Goal: Transaction & Acquisition: Purchase product/service

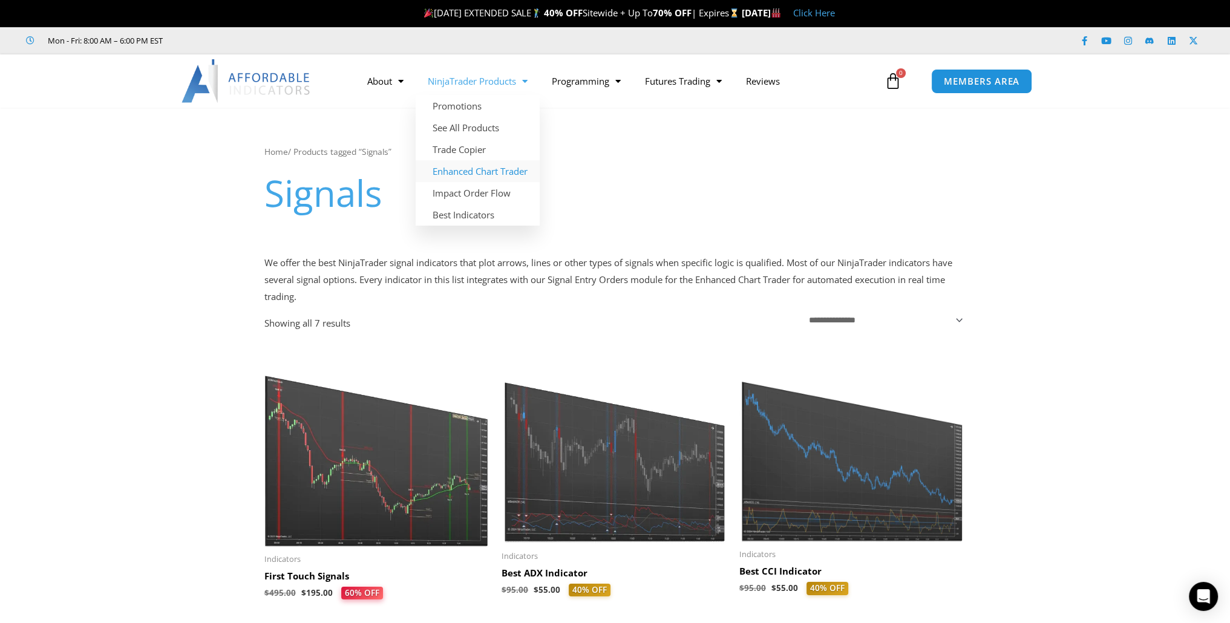
click at [460, 169] on link "Enhanced Chart Trader" at bounding box center [477, 171] width 124 height 22
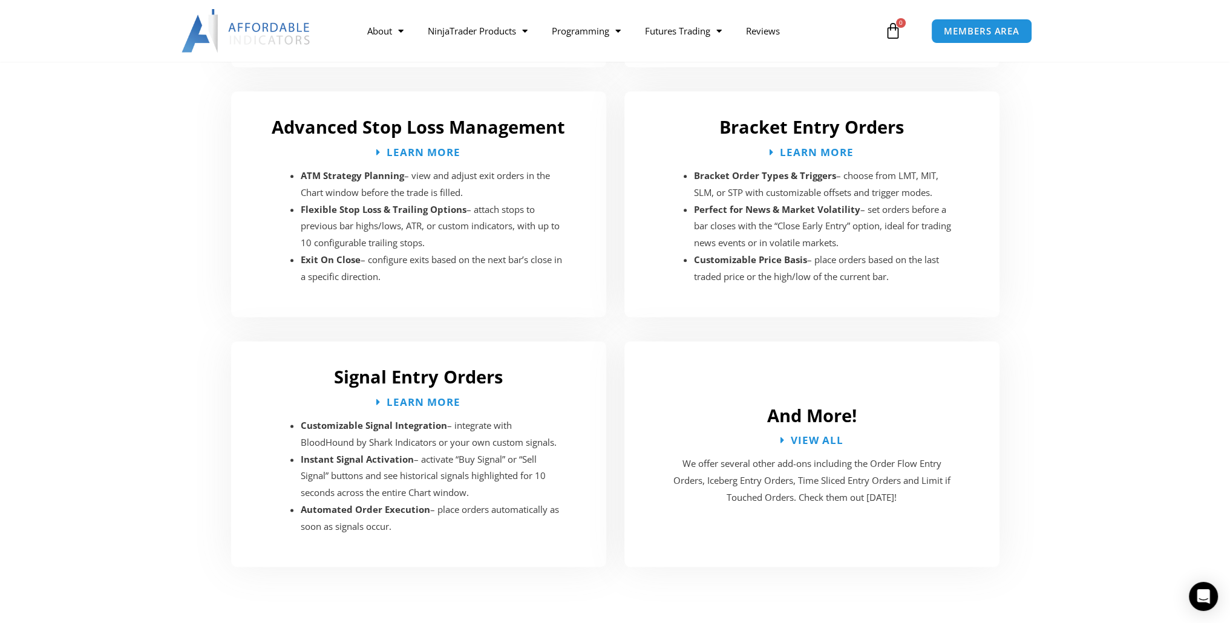
scroll to position [2056, 0]
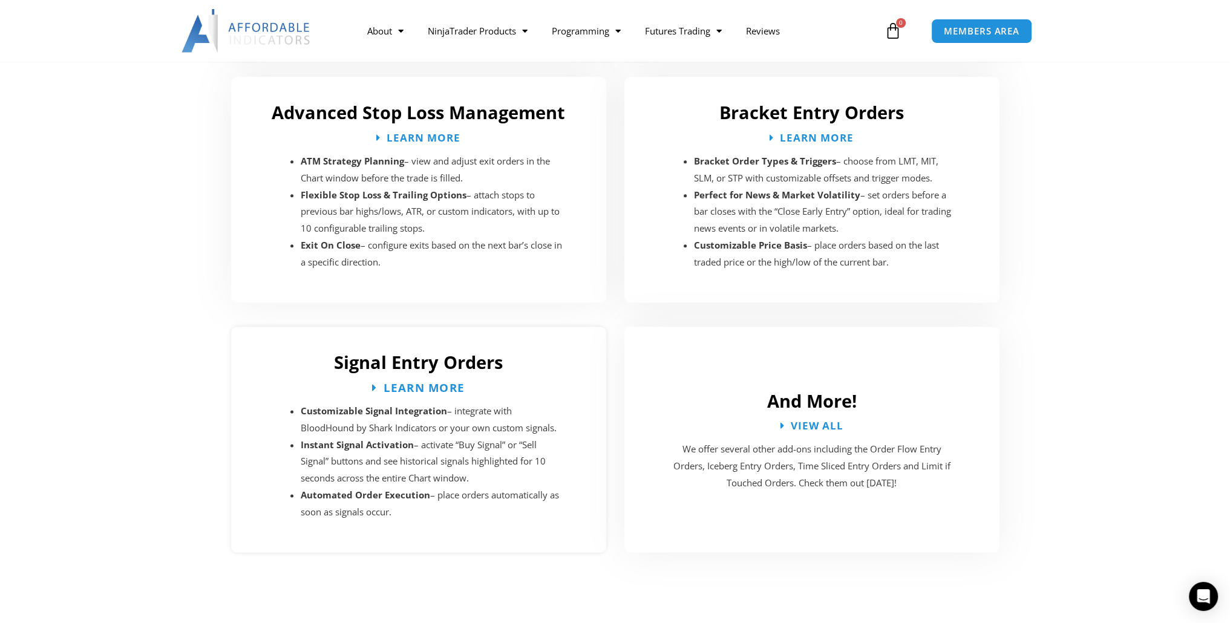
click at [409, 382] on span "Learn More" at bounding box center [423, 387] width 81 height 11
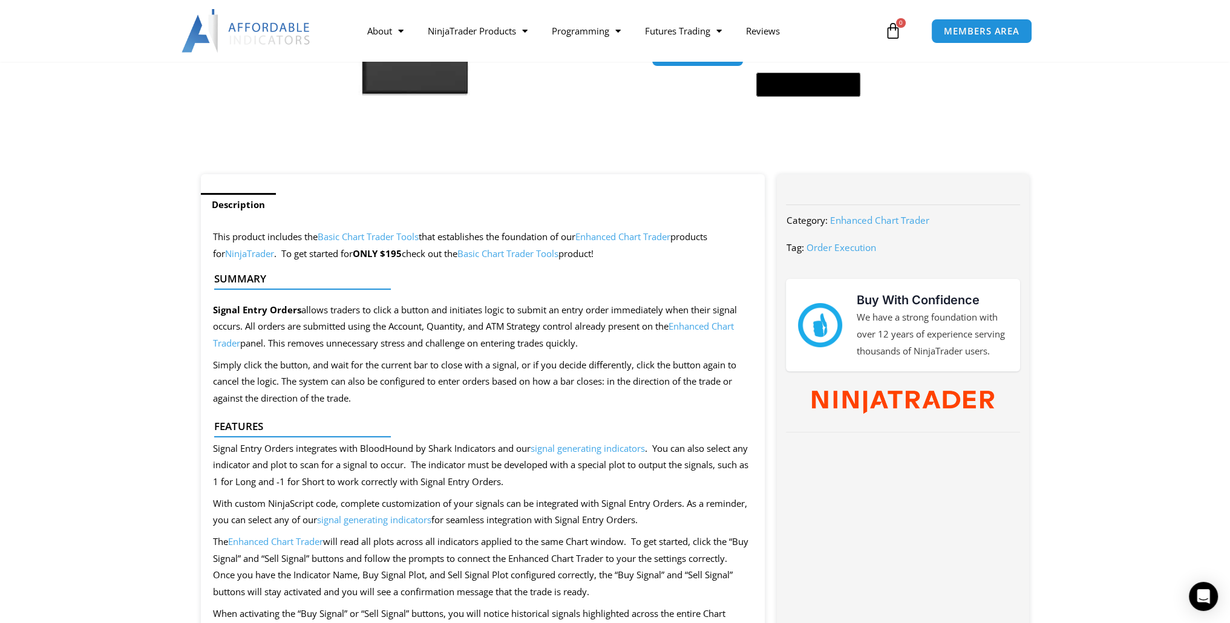
scroll to position [423, 0]
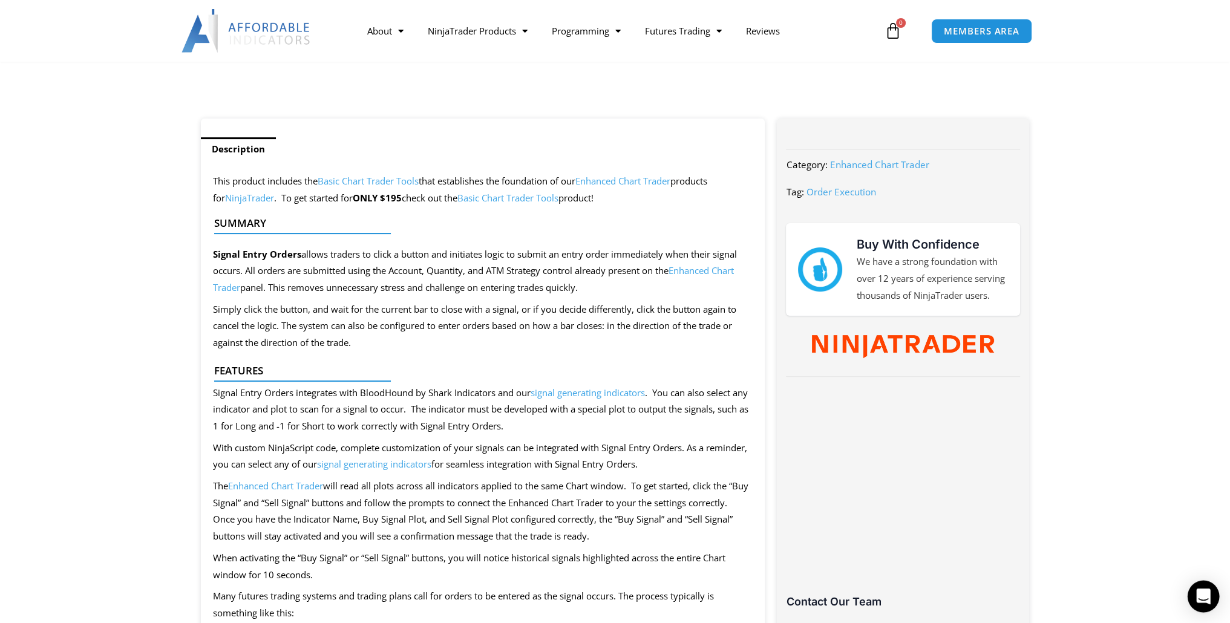
click at [1207, 598] on icon "Open Intercom Messenger" at bounding box center [1203, 596] width 14 height 16
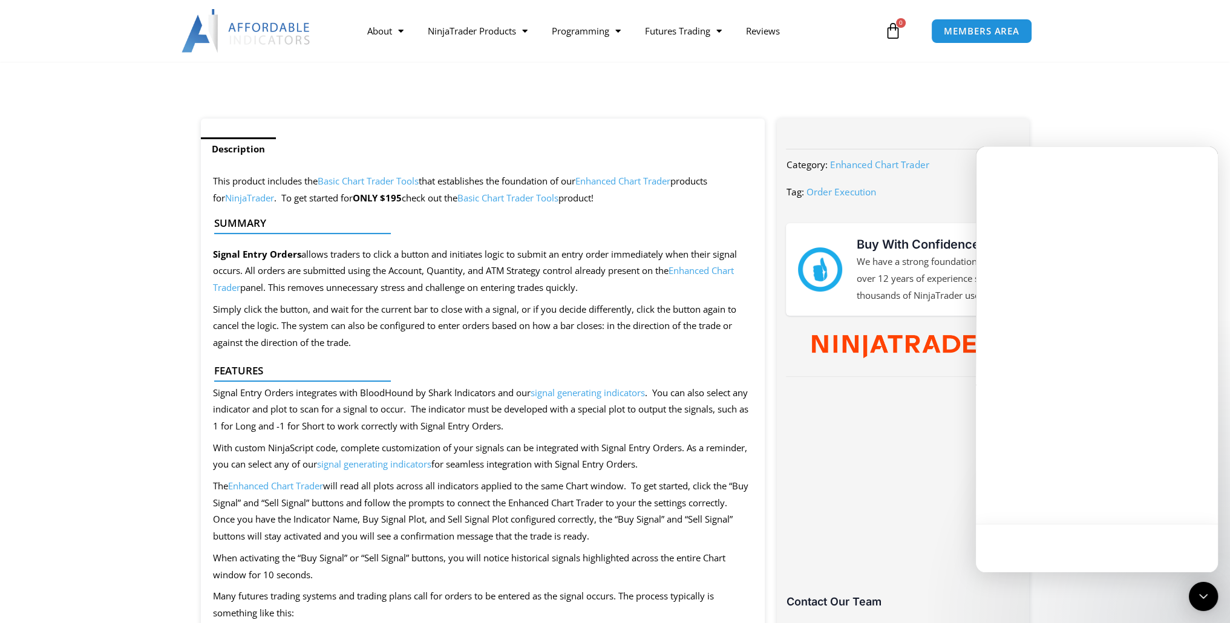
scroll to position [0, 0]
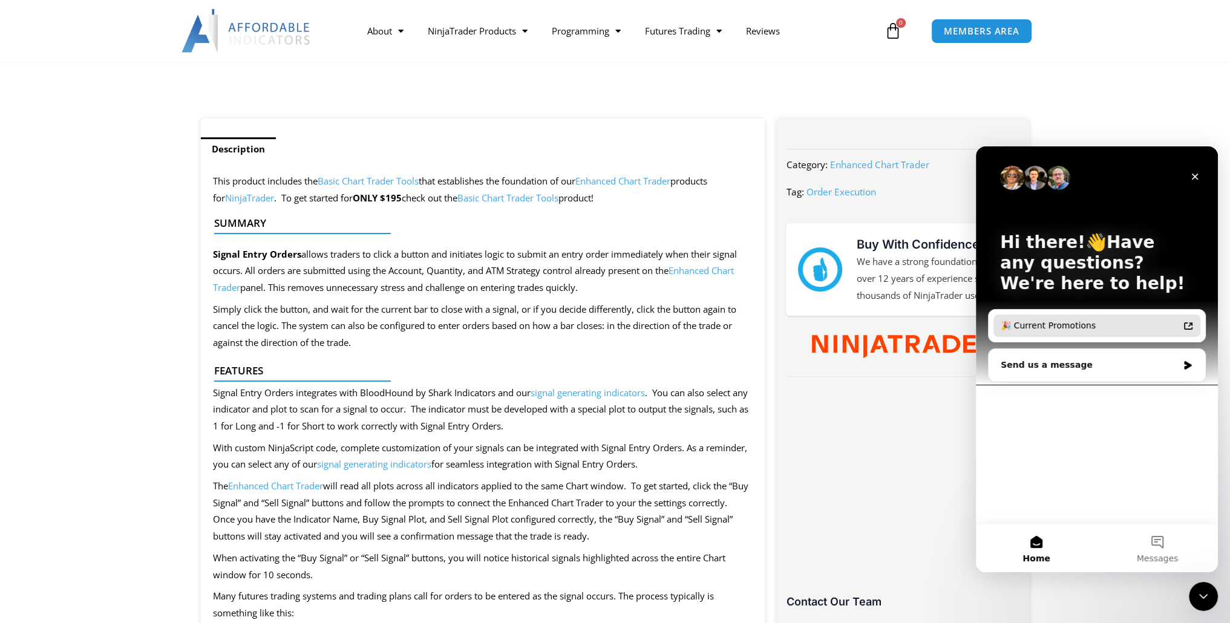
click at [1063, 322] on div "🎉 Current Promotions" at bounding box center [1089, 325] width 178 height 13
click at [1069, 361] on div "Send us a message" at bounding box center [1088, 365] width 177 height 13
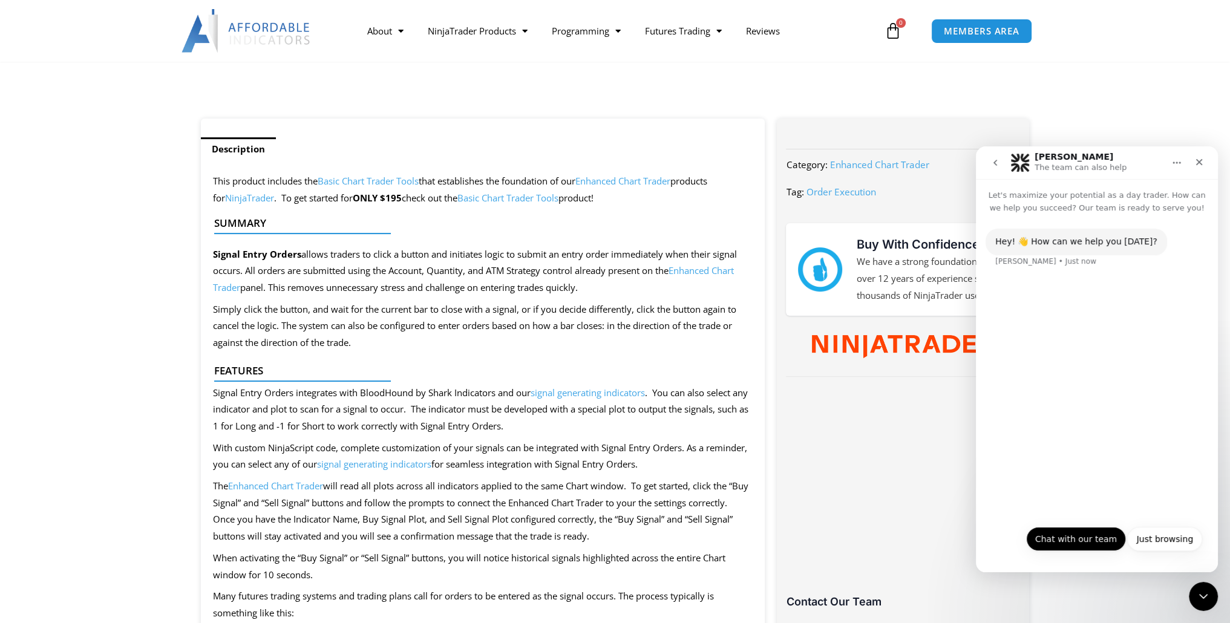
click at [1060, 536] on button "Chat with our team" at bounding box center [1076, 539] width 100 height 24
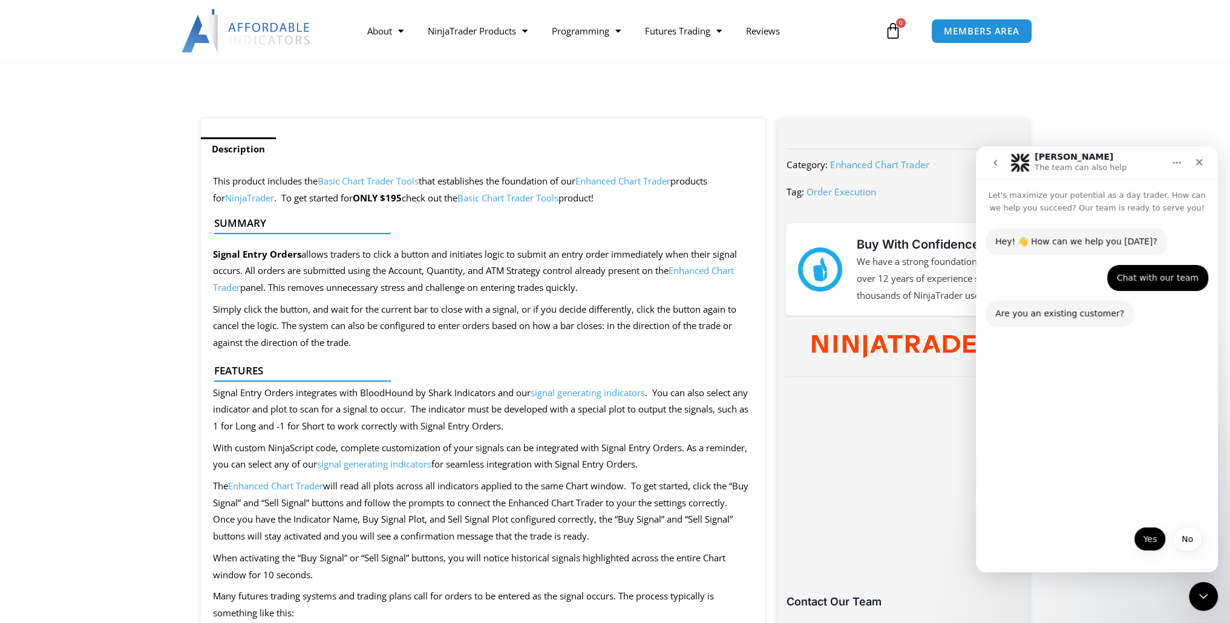
click at [1152, 542] on button "Yes" at bounding box center [1149, 539] width 32 height 24
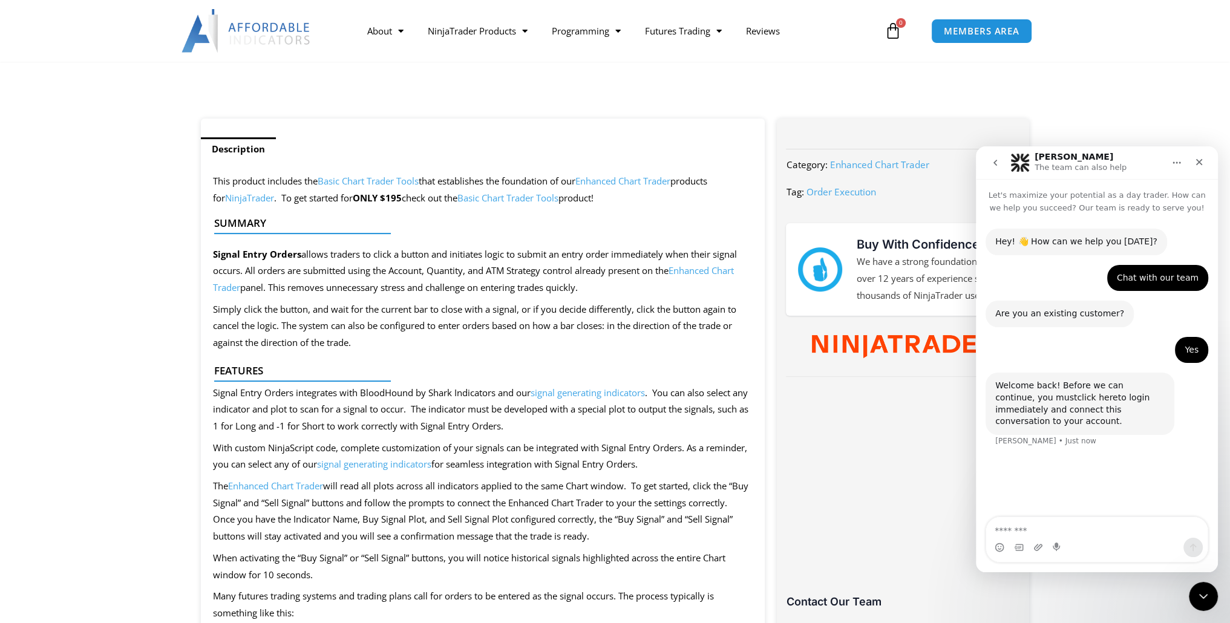
click at [1077, 399] on link "click here" at bounding box center [1097, 398] width 41 height 10
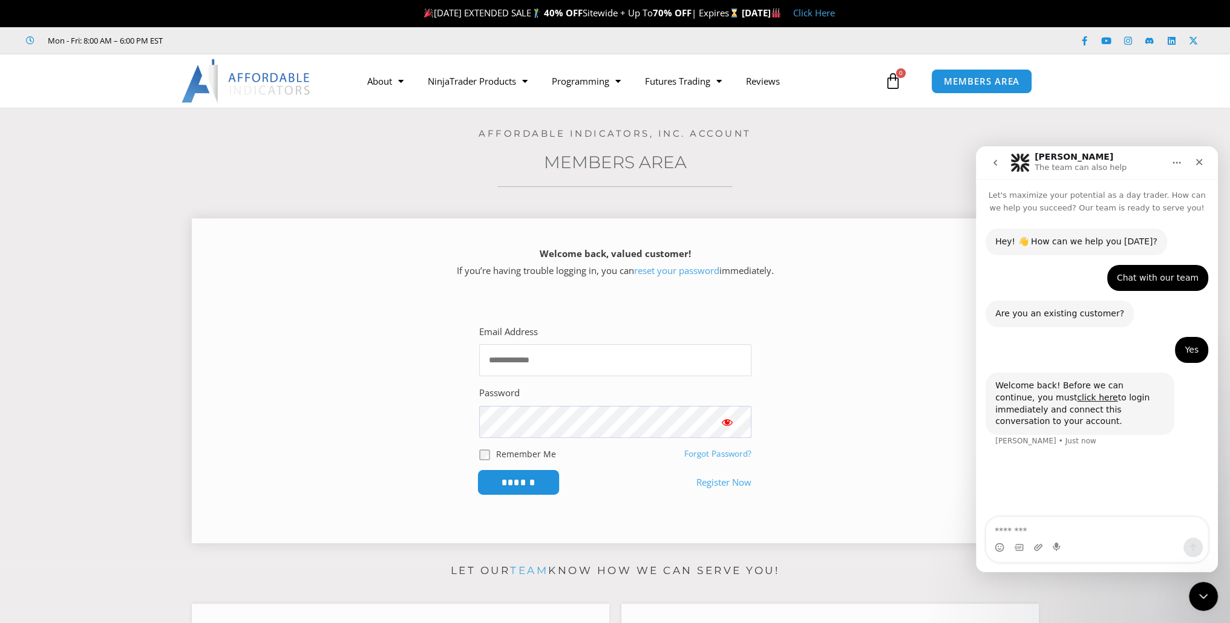
type input "**********"
click at [500, 483] on input "******" at bounding box center [518, 482] width 83 height 26
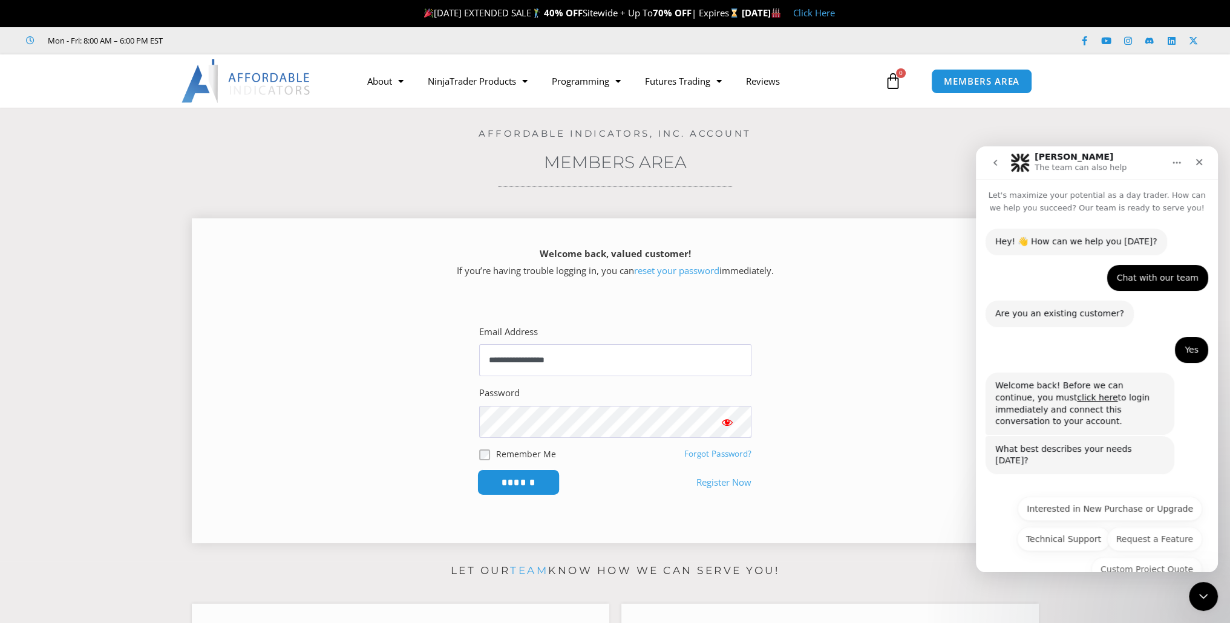
scroll to position [5, 0]
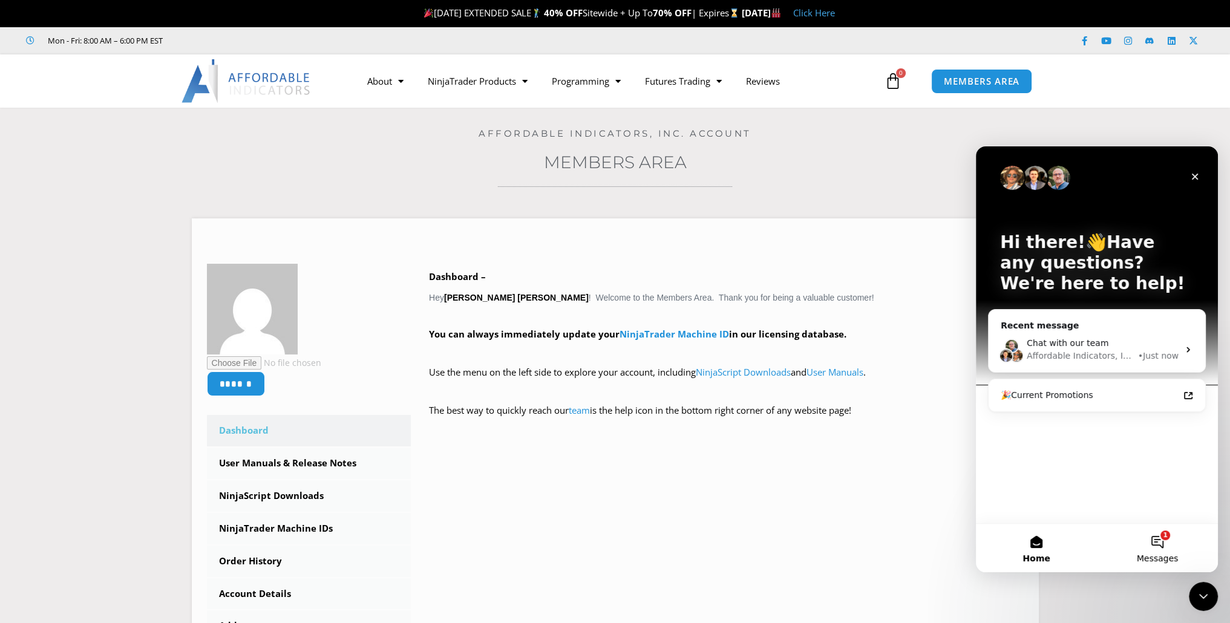
click at [1155, 543] on button "1 Messages" at bounding box center [1156, 548] width 121 height 48
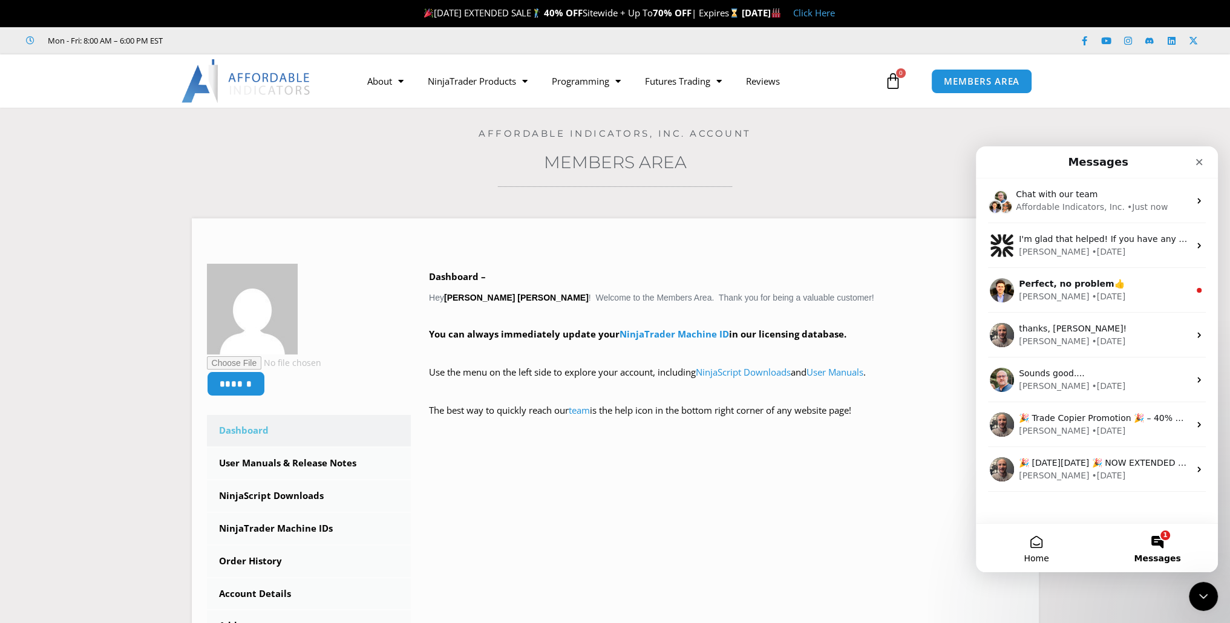
click at [1034, 546] on button "Home" at bounding box center [1036, 548] width 121 height 48
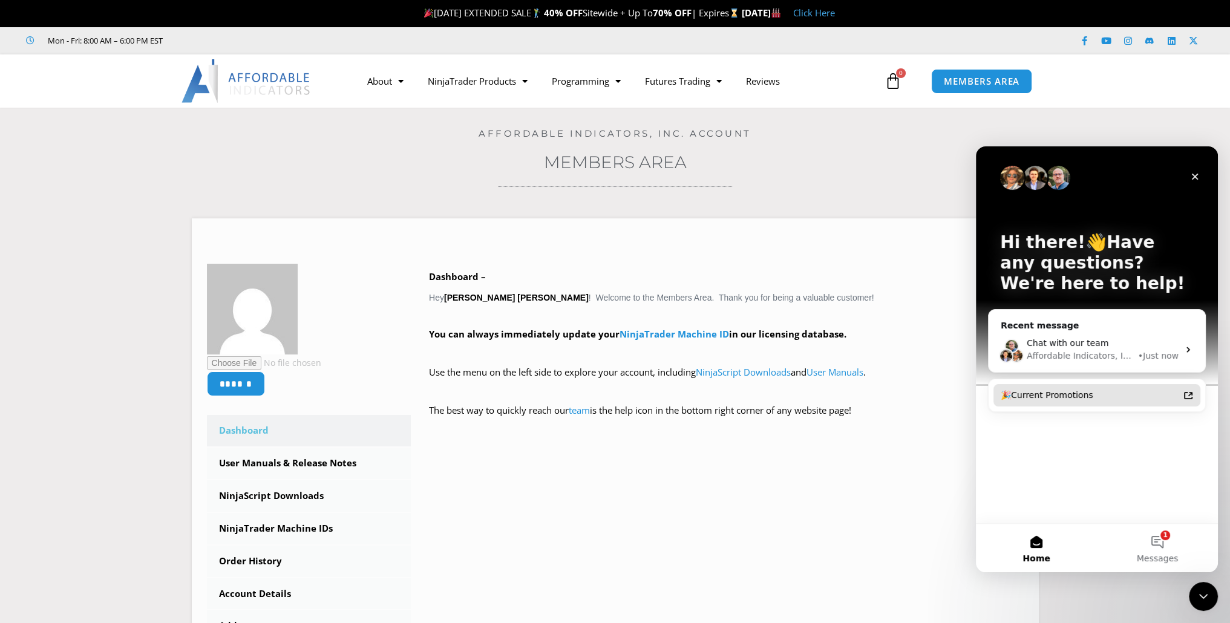
click at [1058, 399] on div "🎉Current Promotions" at bounding box center [1089, 395] width 178 height 13
click at [1096, 354] on div "Affordable Indicators, Inc." at bounding box center [1080, 356] width 109 height 13
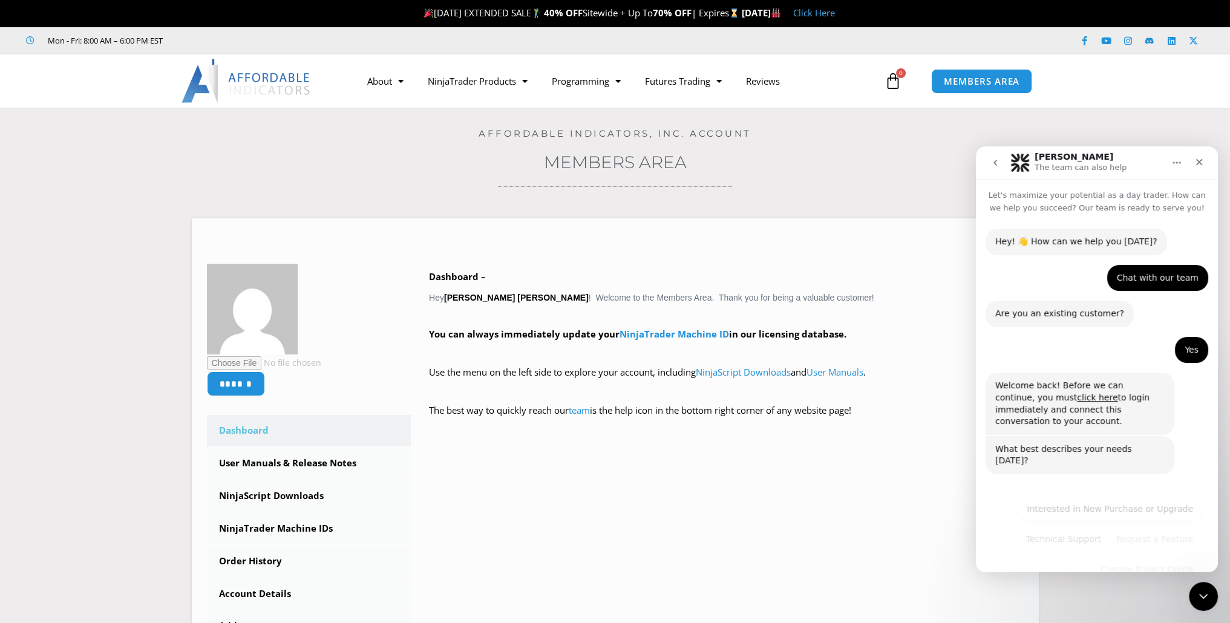
scroll to position [5, 0]
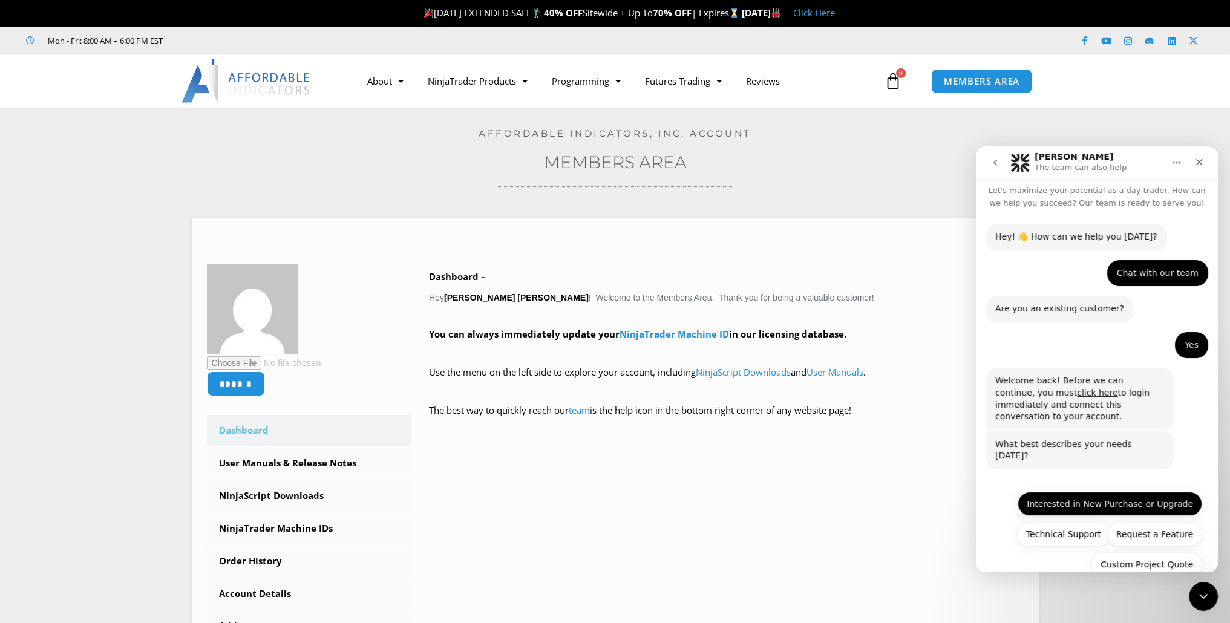
click at [1072, 492] on button "Interested in New Purchase or Upgrade" at bounding box center [1109, 504] width 184 height 24
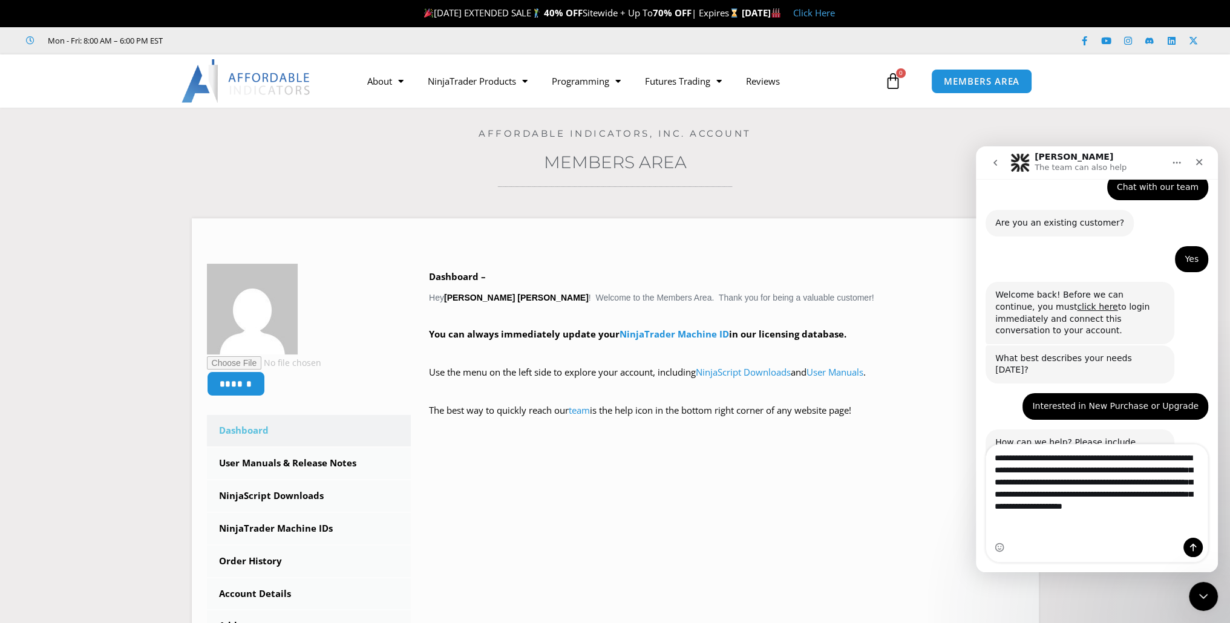
scroll to position [103, 0]
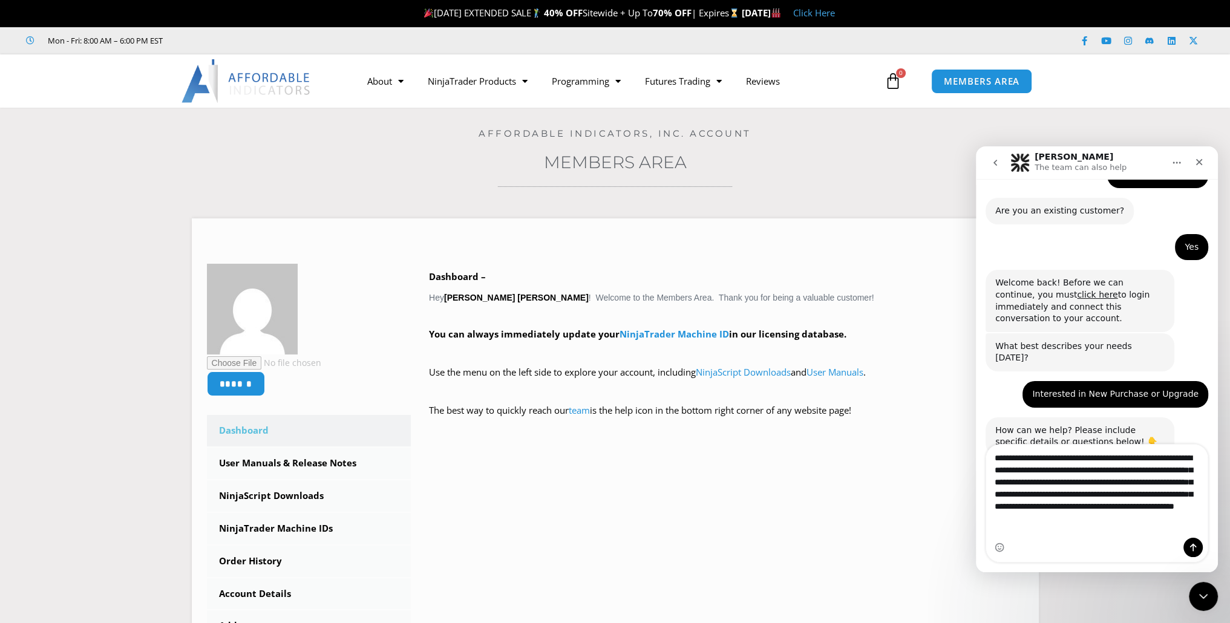
type textarea "**********"
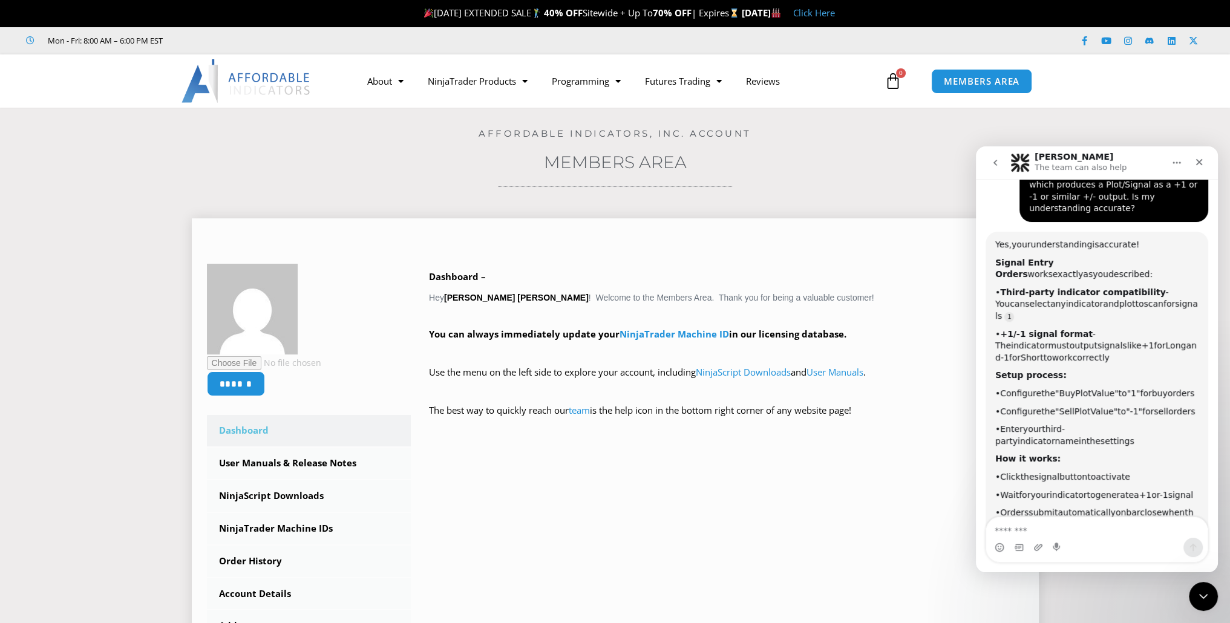
scroll to position [476, 0]
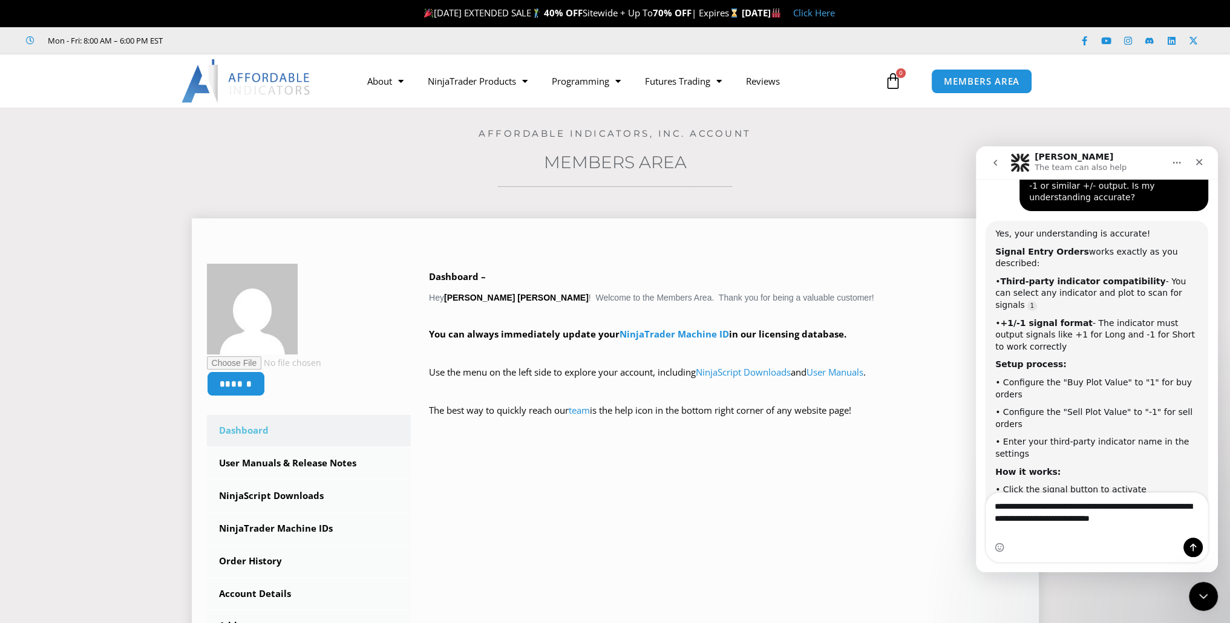
type textarea "**********"
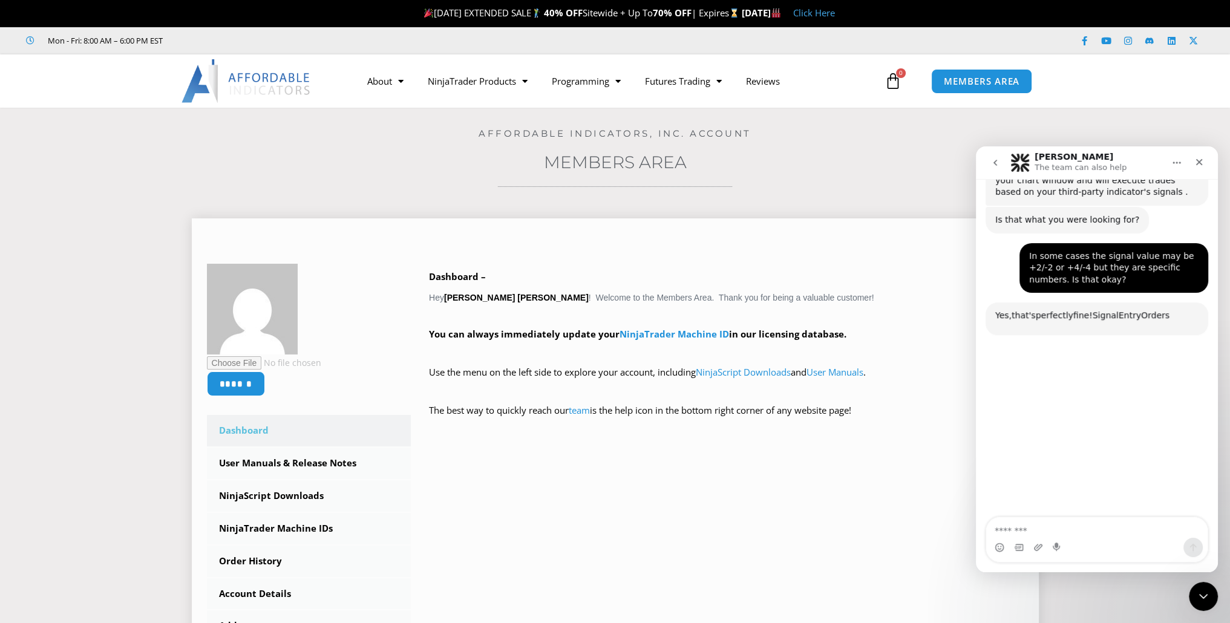
scroll to position [884, 0]
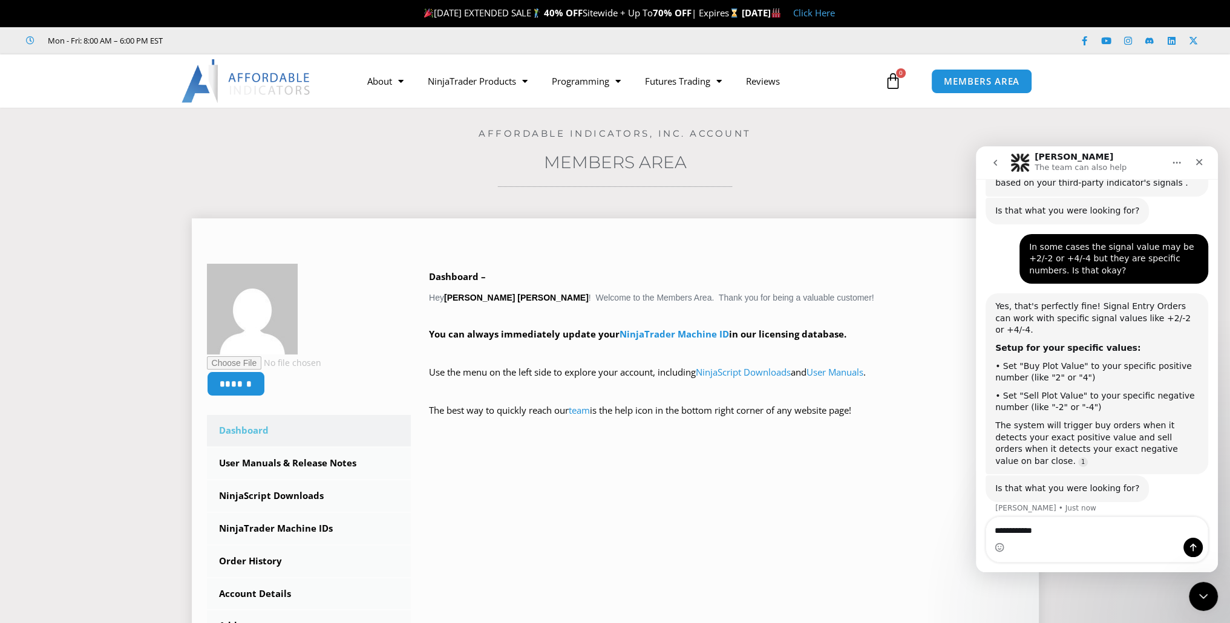
type textarea "**********"
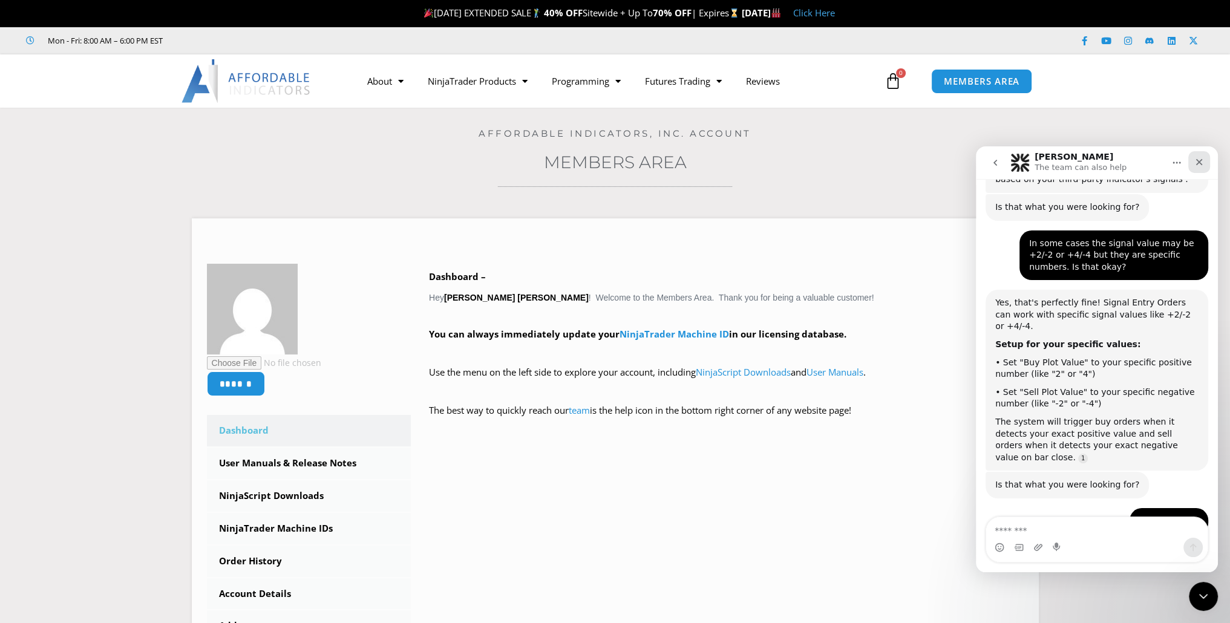
scroll to position [908, 0]
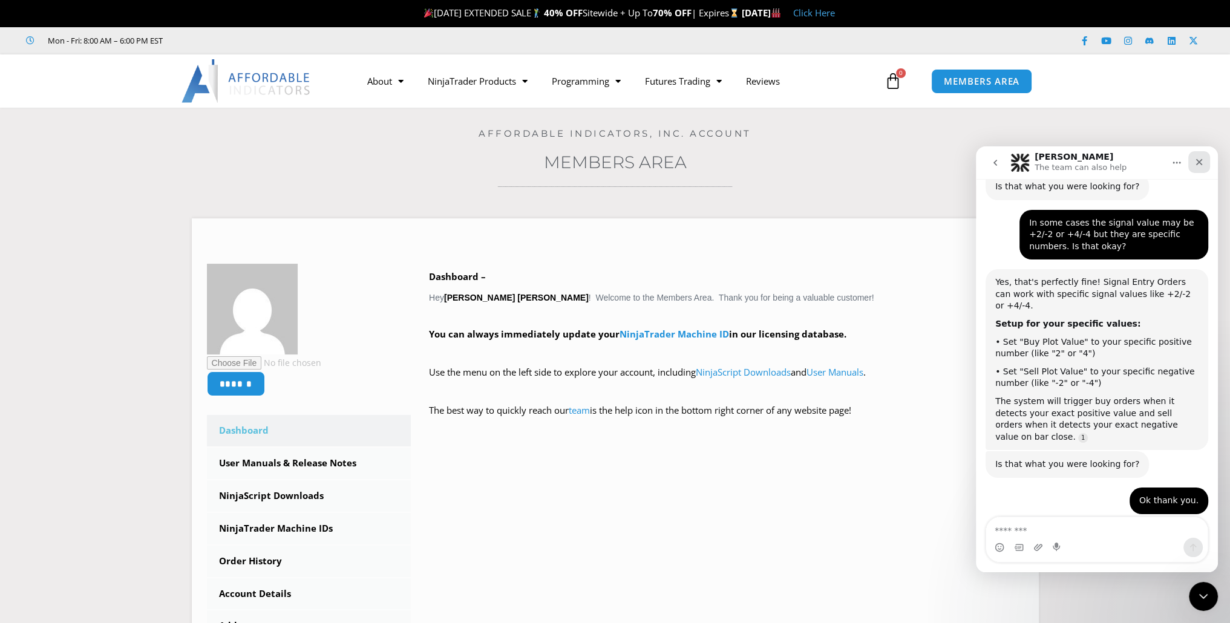
click at [1199, 163] on icon "Close" at bounding box center [1199, 162] width 7 height 7
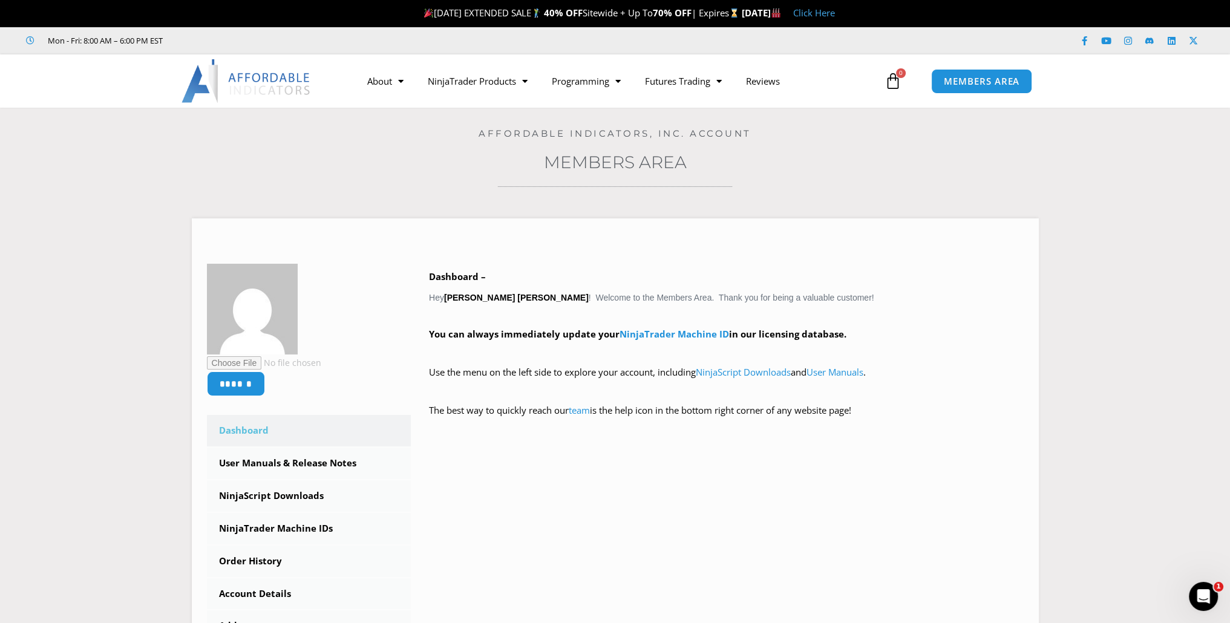
scroll to position [908, 0]
click at [835, 13] on link "Click Here" at bounding box center [814, 13] width 42 height 12
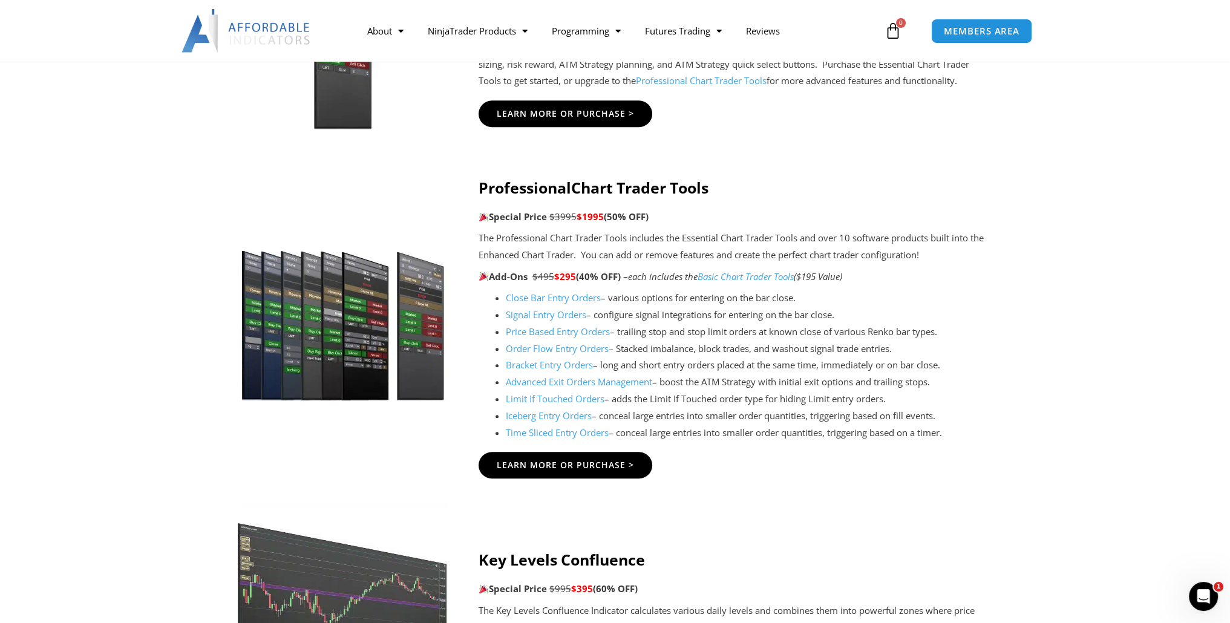
scroll to position [1210, 0]
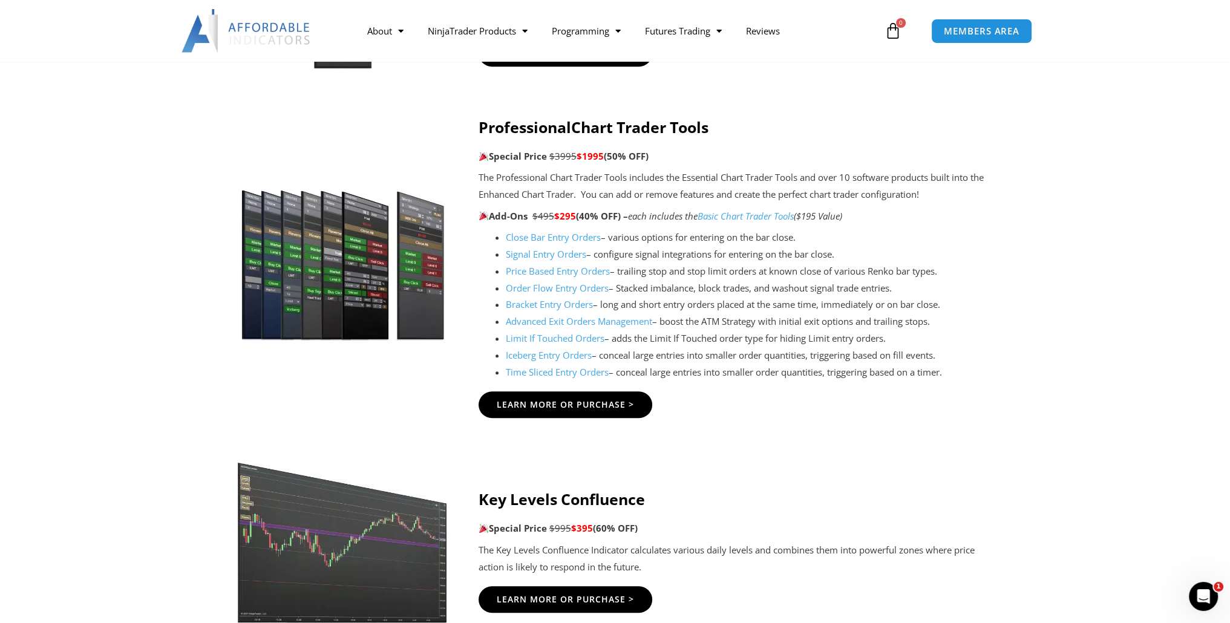
click at [521, 254] on link "Signal Entry Orders" at bounding box center [546, 254] width 80 height 12
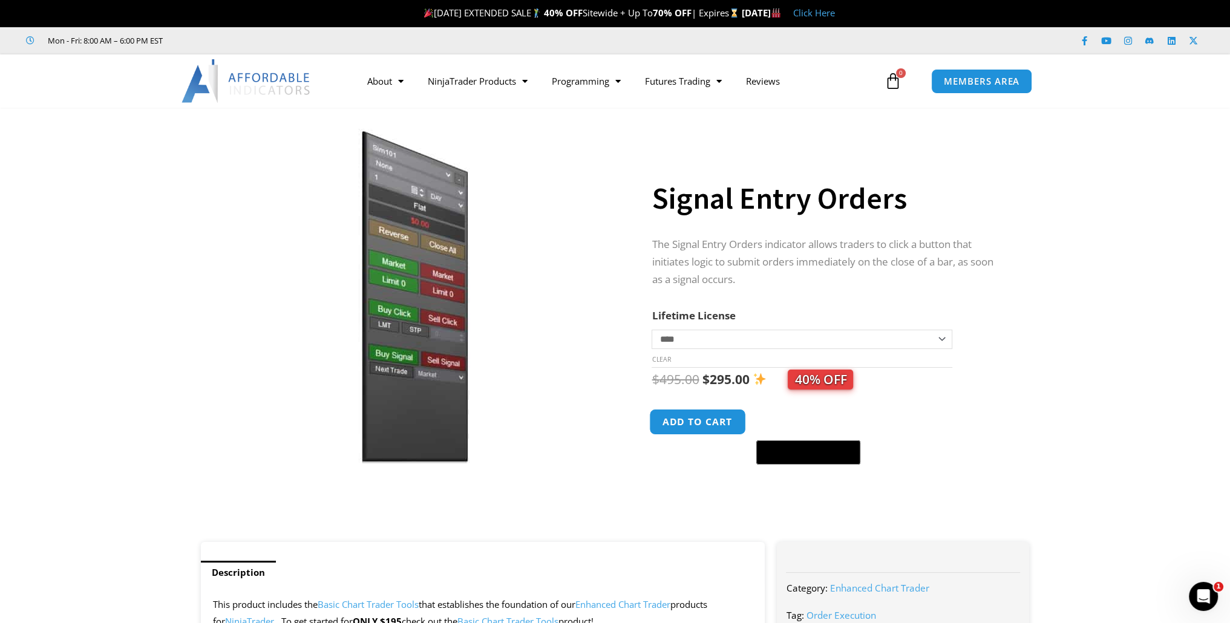
click at [696, 426] on button "Add to cart" at bounding box center [698, 422] width 97 height 26
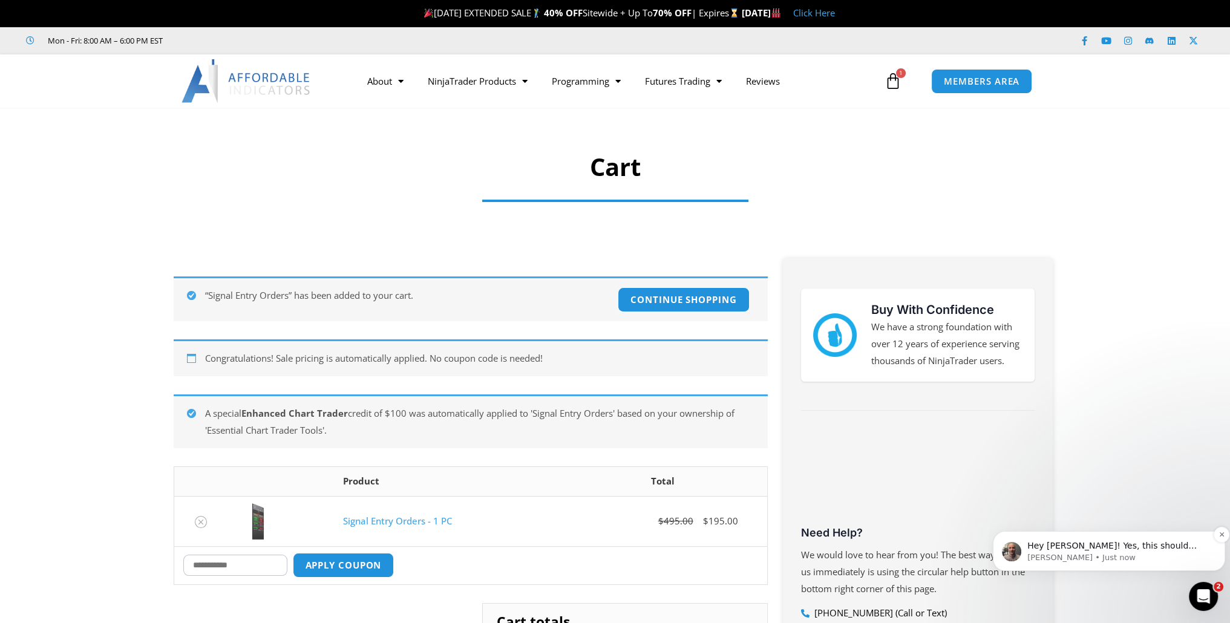
click at [1109, 549] on p "Hey [PERSON_NAME]! Yes, this should work perfectly! AND you can get this for $1…" at bounding box center [1118, 546] width 183 height 12
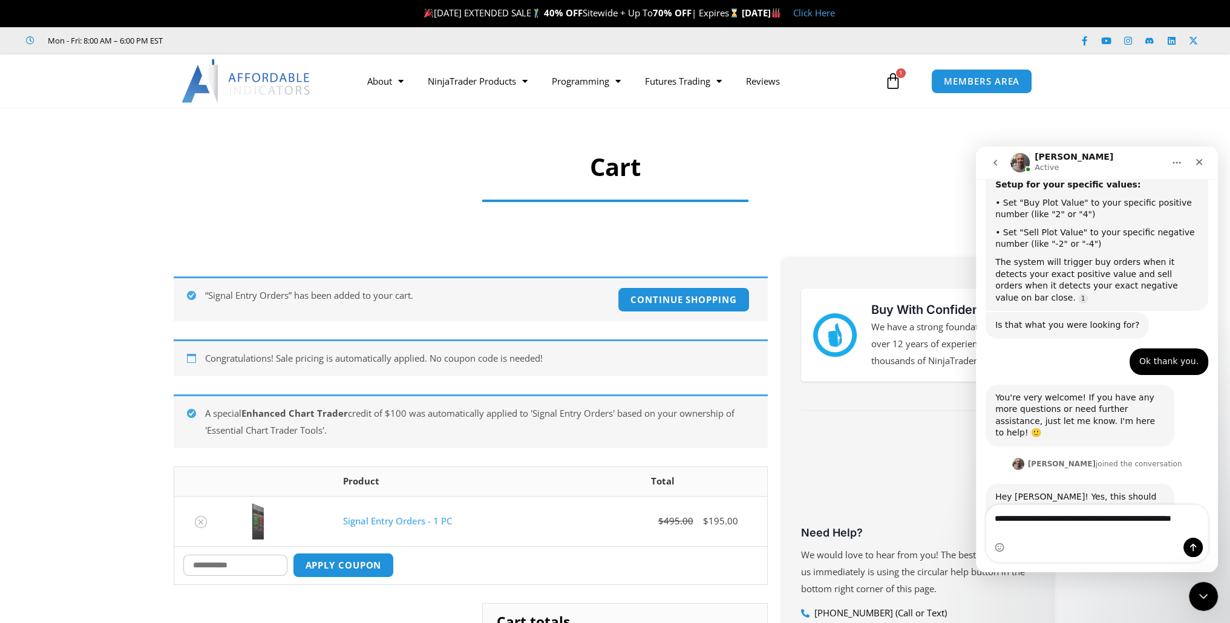
scroll to position [1060, 0]
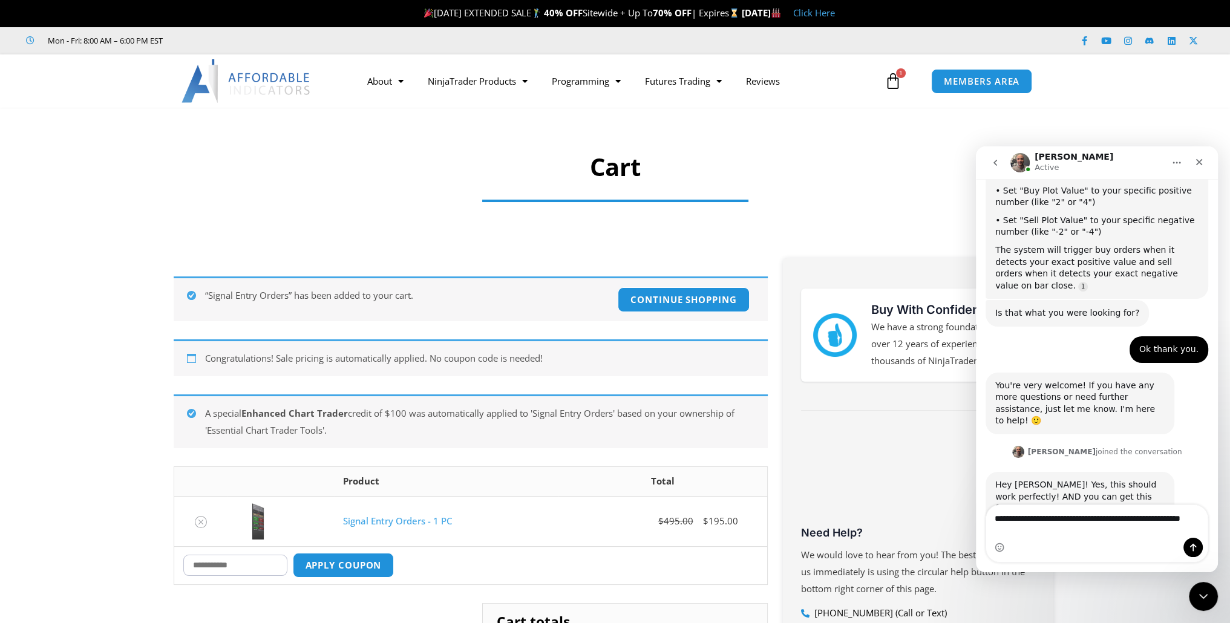
type textarea "**********"
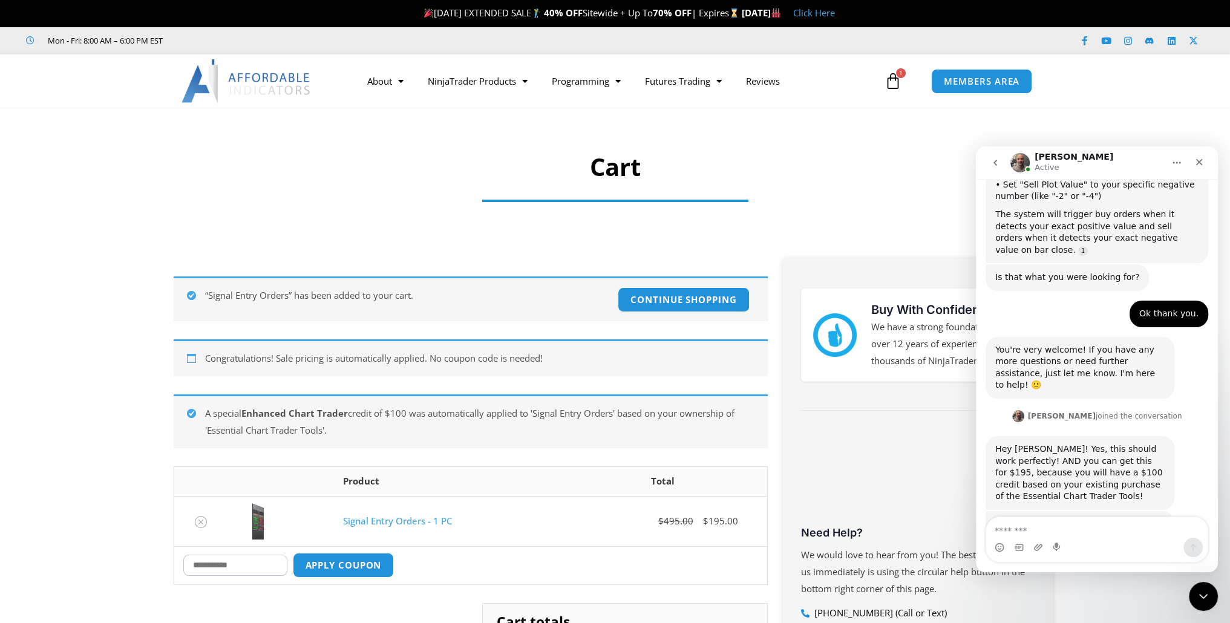
click at [995, 164] on icon "go back" at bounding box center [995, 163] width 4 height 6
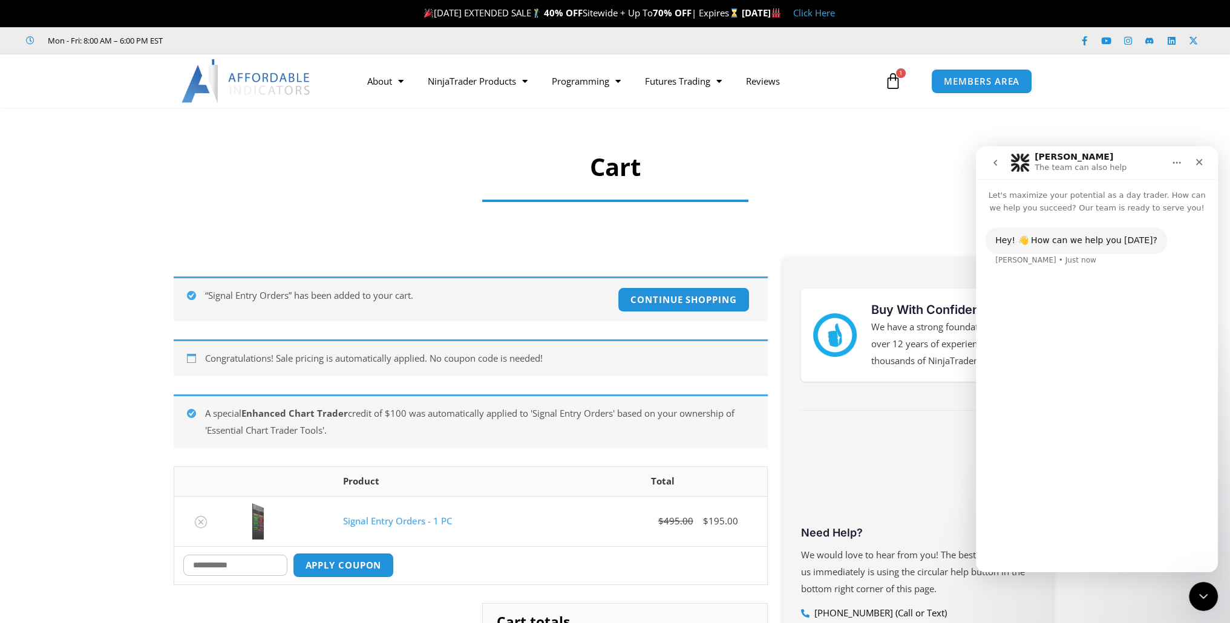
scroll to position [0, 0]
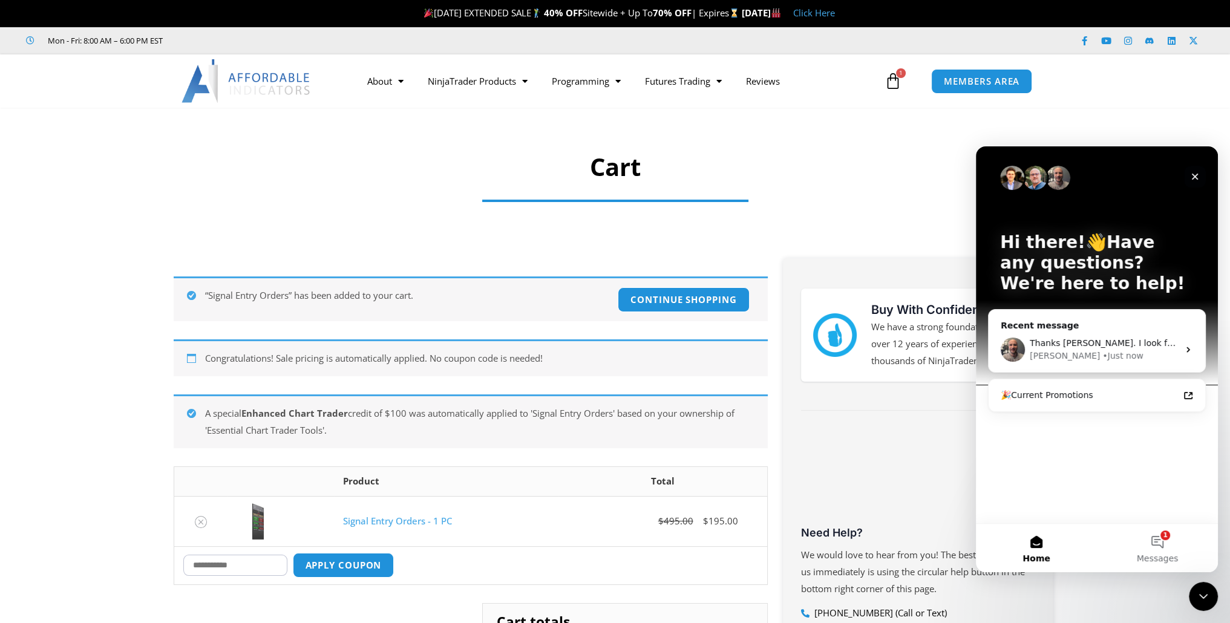
click at [1192, 175] on icon "Close" at bounding box center [1194, 177] width 7 height 7
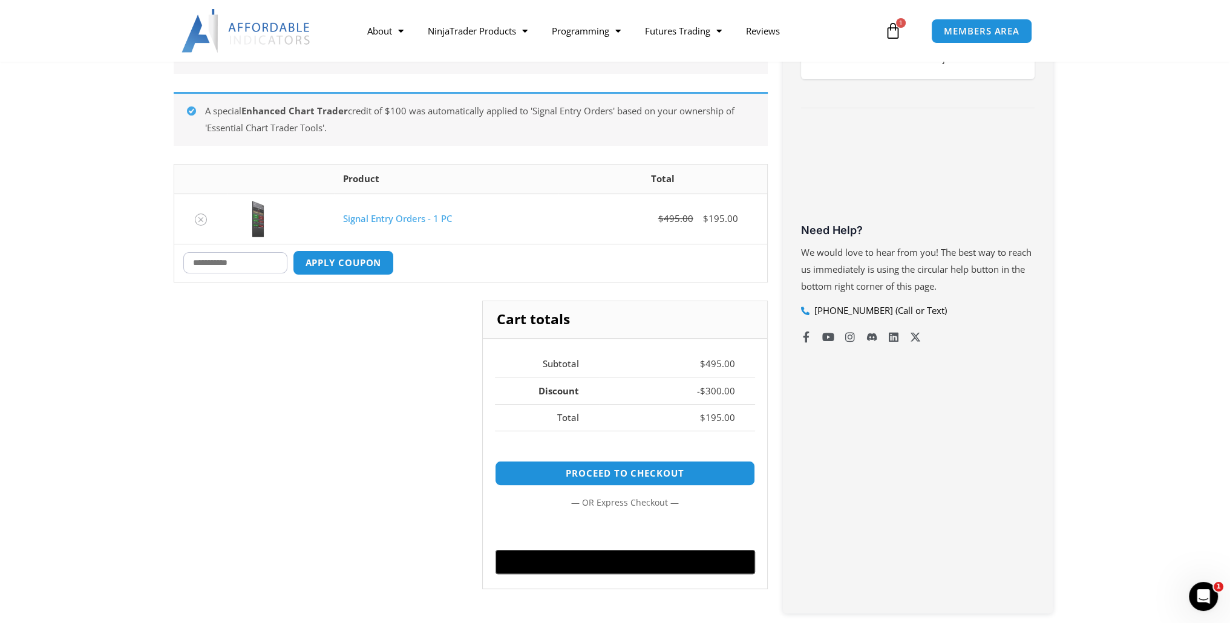
scroll to position [363, 0]
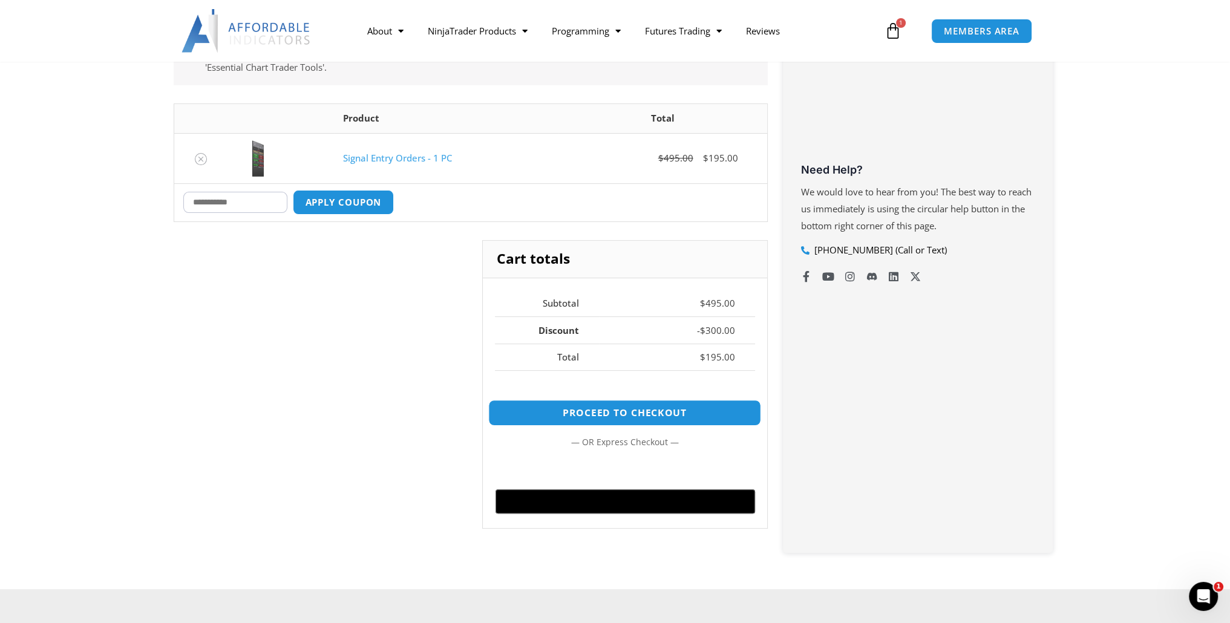
click at [591, 405] on link "Proceed to checkout" at bounding box center [624, 413] width 273 height 26
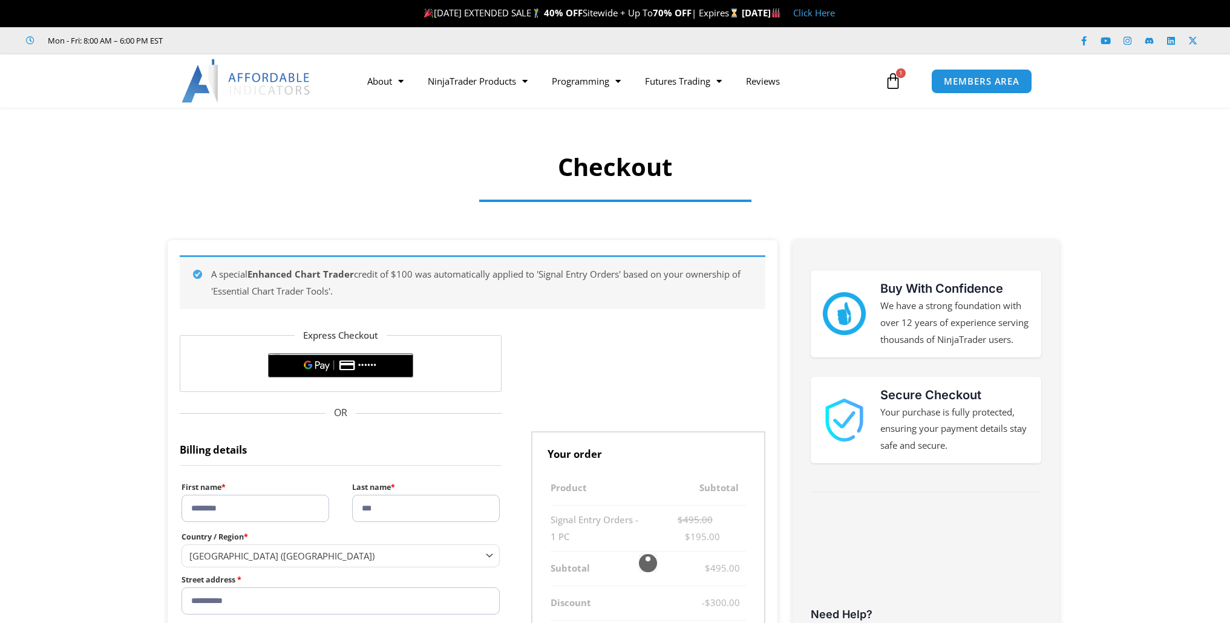
select select "**"
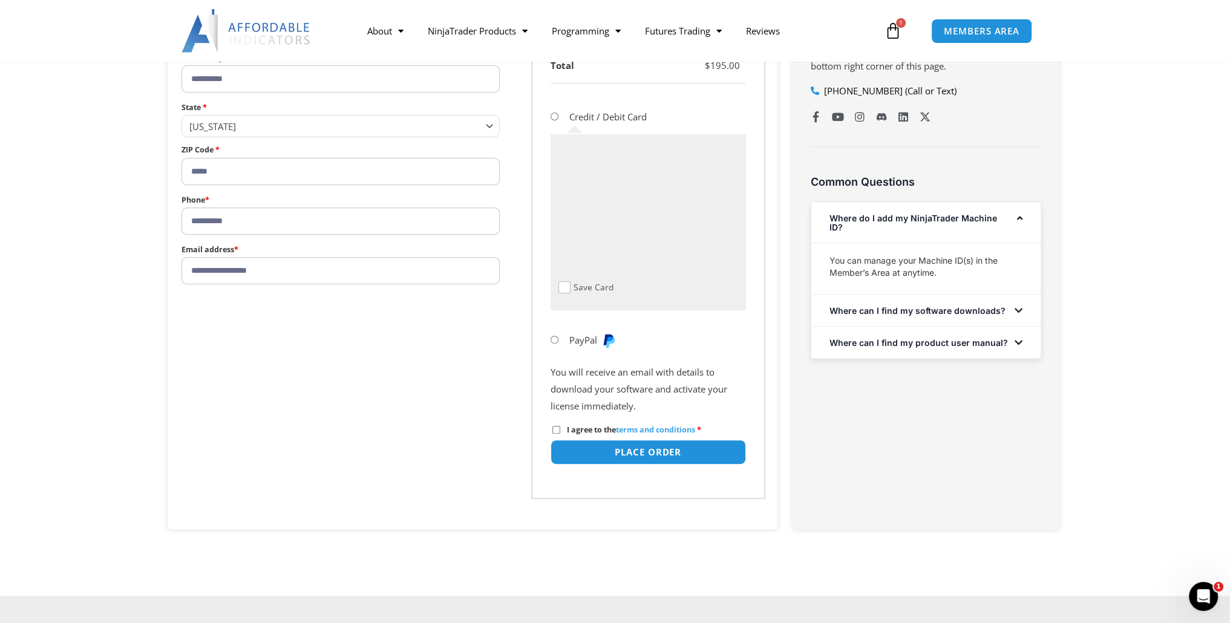
scroll to position [605, 0]
click at [627, 449] on button "Place order" at bounding box center [647, 451] width 205 height 26
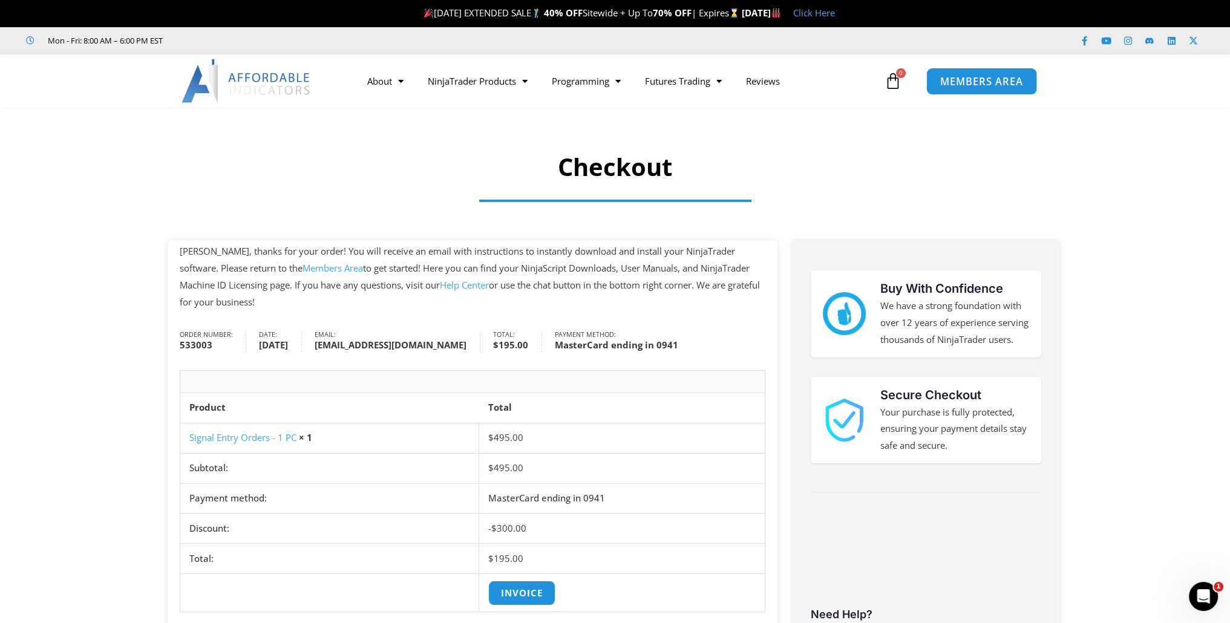
click at [978, 80] on span "MEMBERS AREA" at bounding box center [981, 81] width 83 height 10
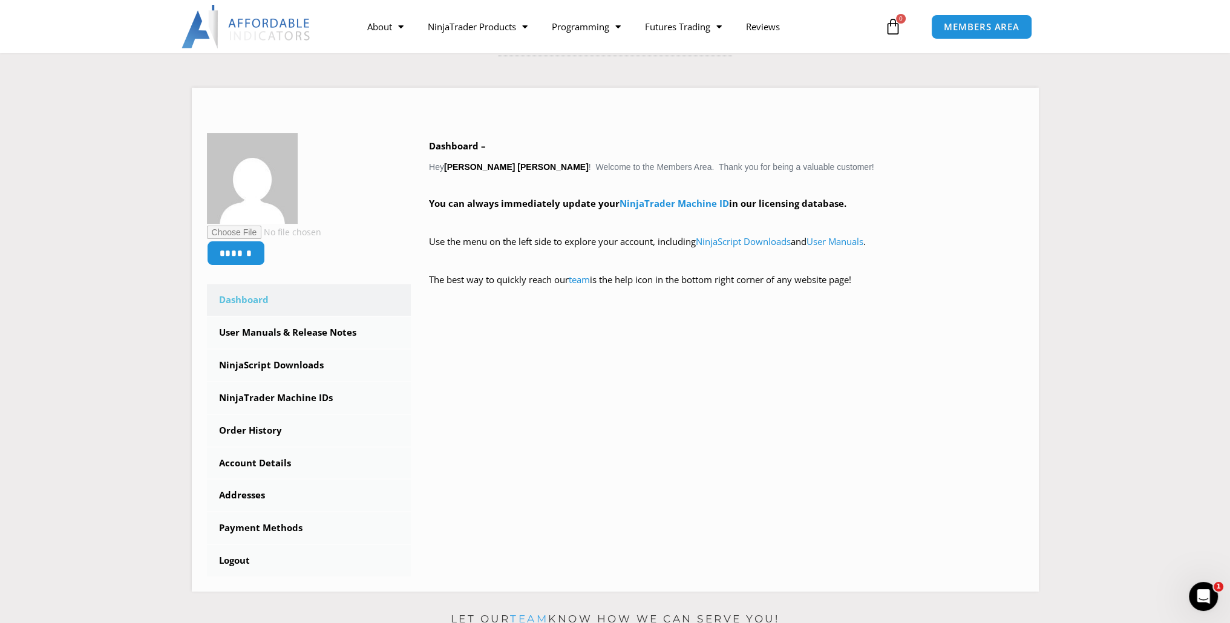
scroll to position [181, 0]
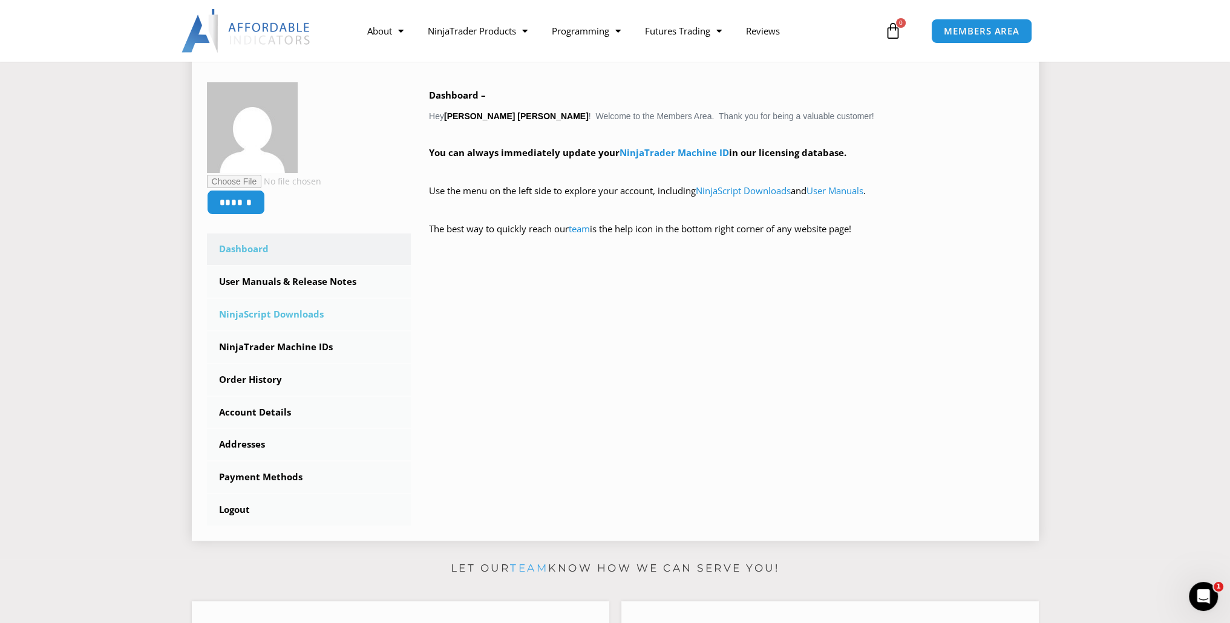
click at [288, 316] on link "NinjaScript Downloads" at bounding box center [309, 314] width 204 height 31
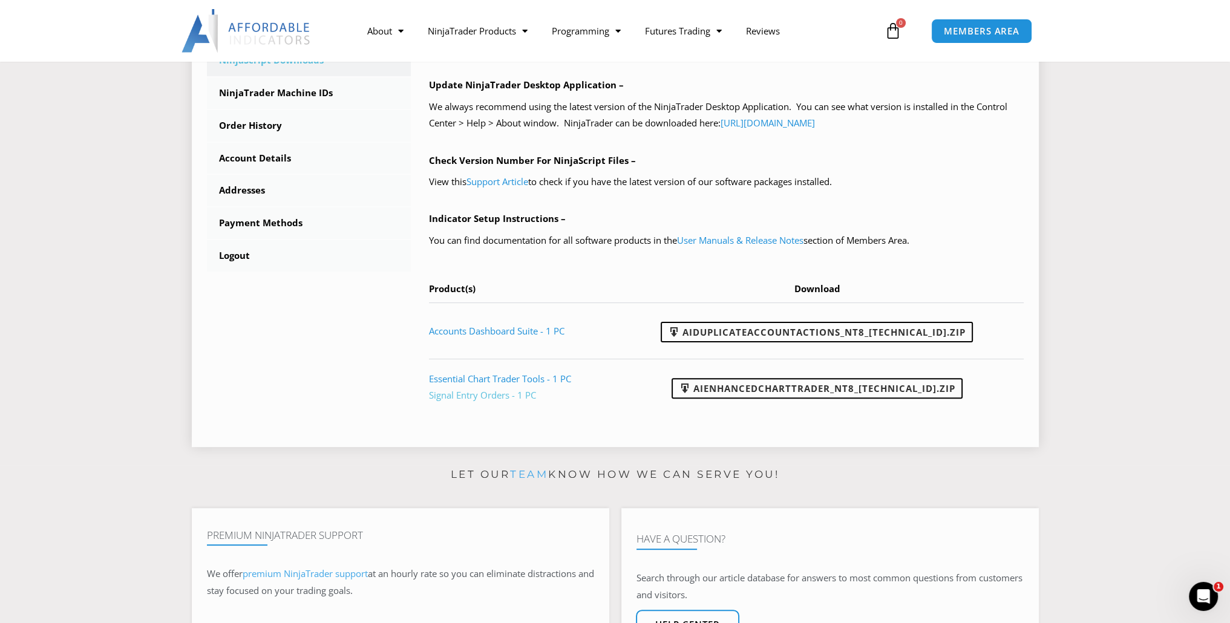
click at [454, 395] on link "Signal Entry Orders - 1 PC" at bounding box center [482, 395] width 107 height 12
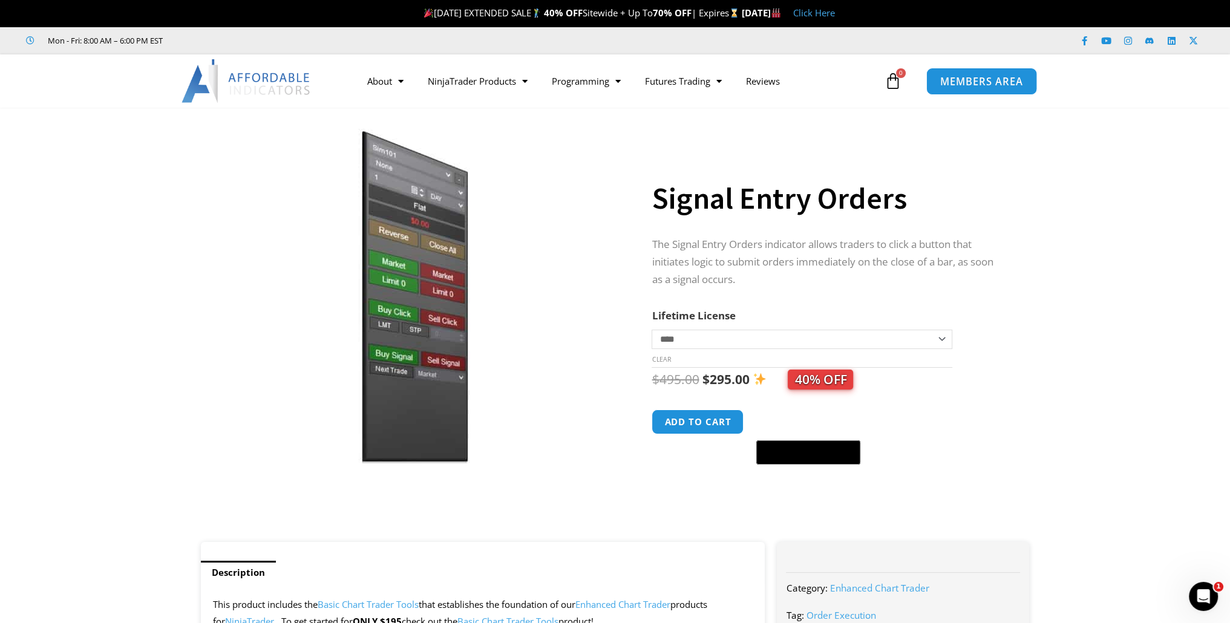
click at [961, 83] on span "MEMBERS AREA" at bounding box center [981, 81] width 83 height 10
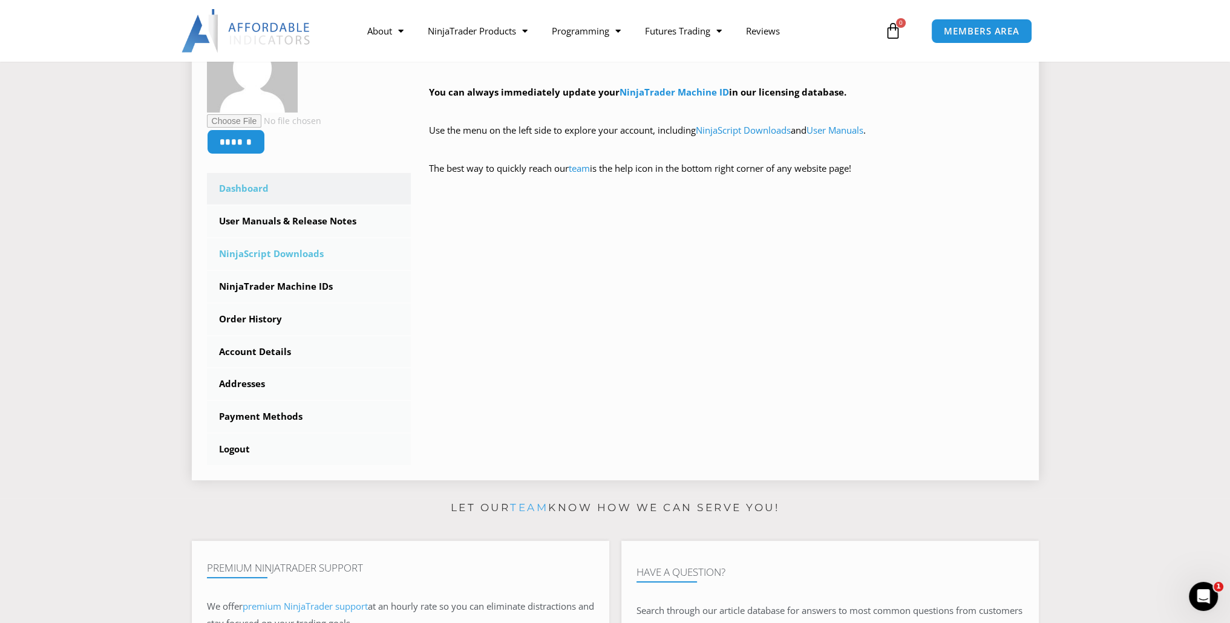
click at [259, 254] on link "NinjaScript Downloads" at bounding box center [309, 253] width 204 height 31
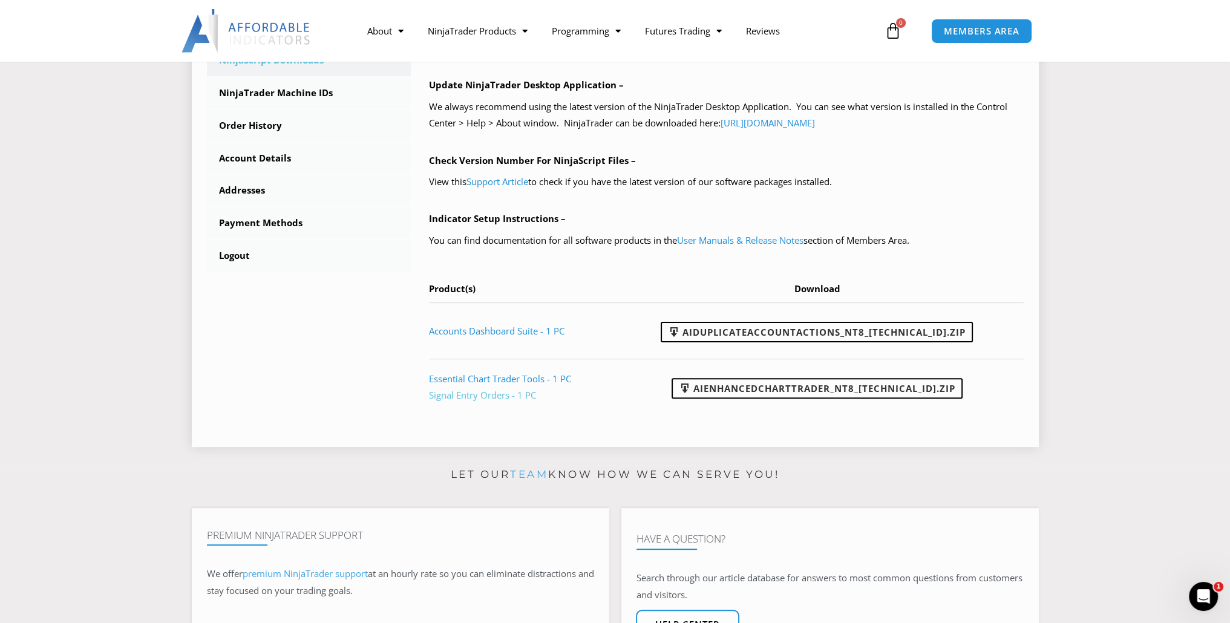
click at [493, 394] on link "Signal Entry Orders - 1 PC" at bounding box center [482, 395] width 107 height 12
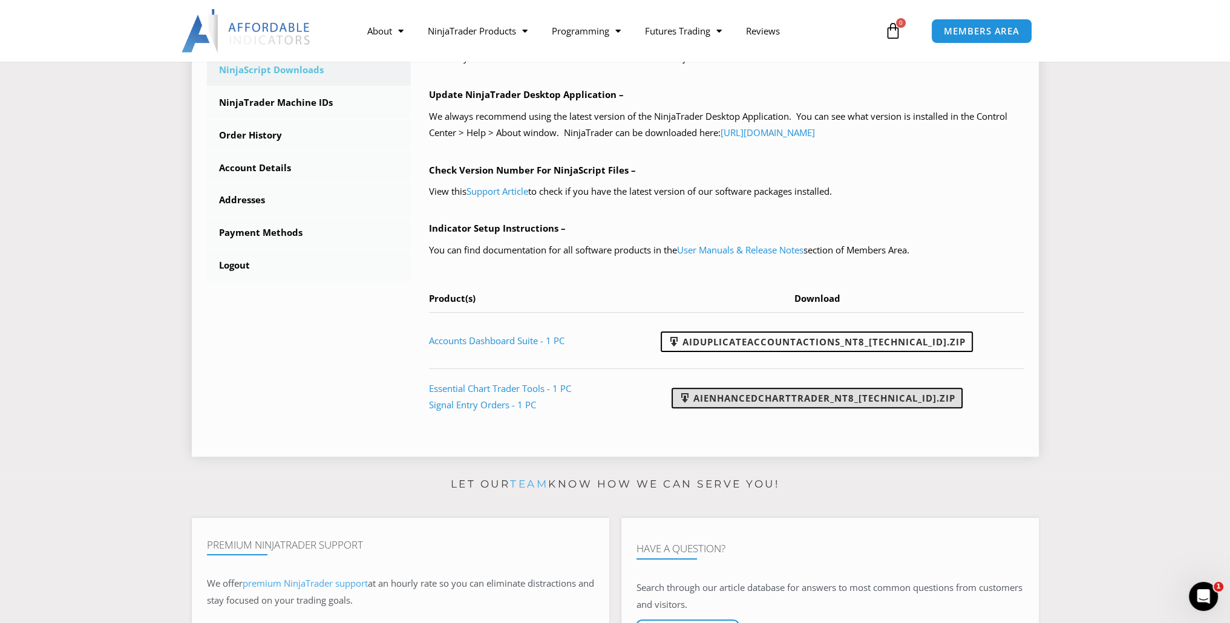
click at [873, 400] on link "AIEnhancedChartTrader_NT8_25.1.31.1.zip" at bounding box center [816, 398] width 291 height 21
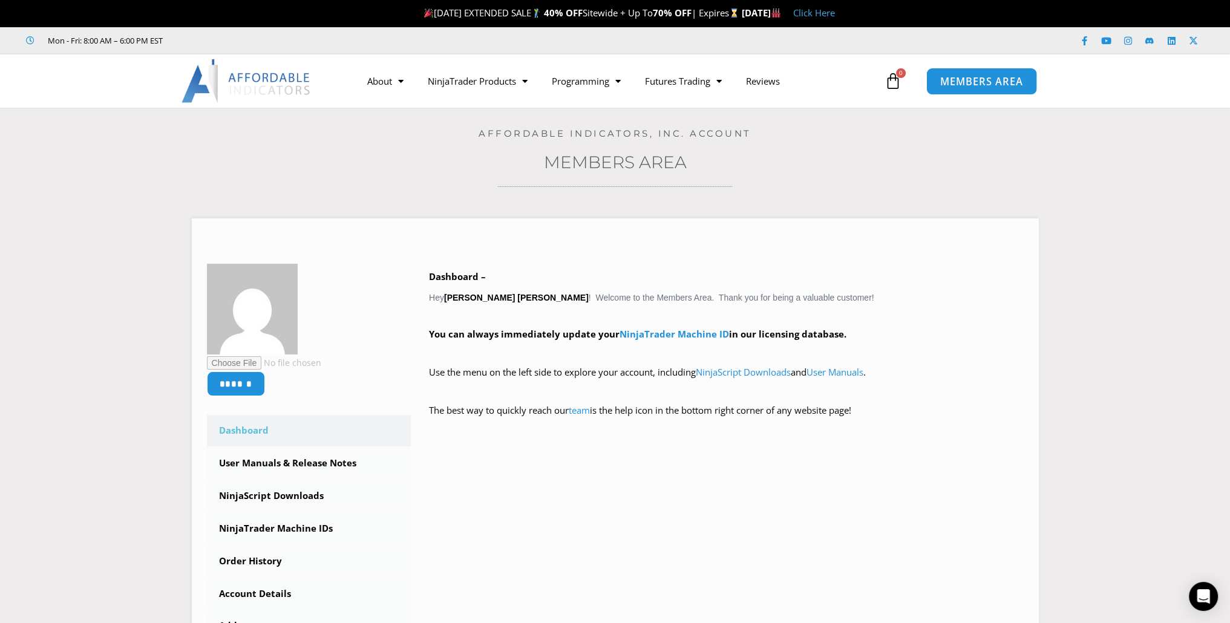
click at [978, 76] on span "MEMBERS AREA" at bounding box center [981, 81] width 83 height 10
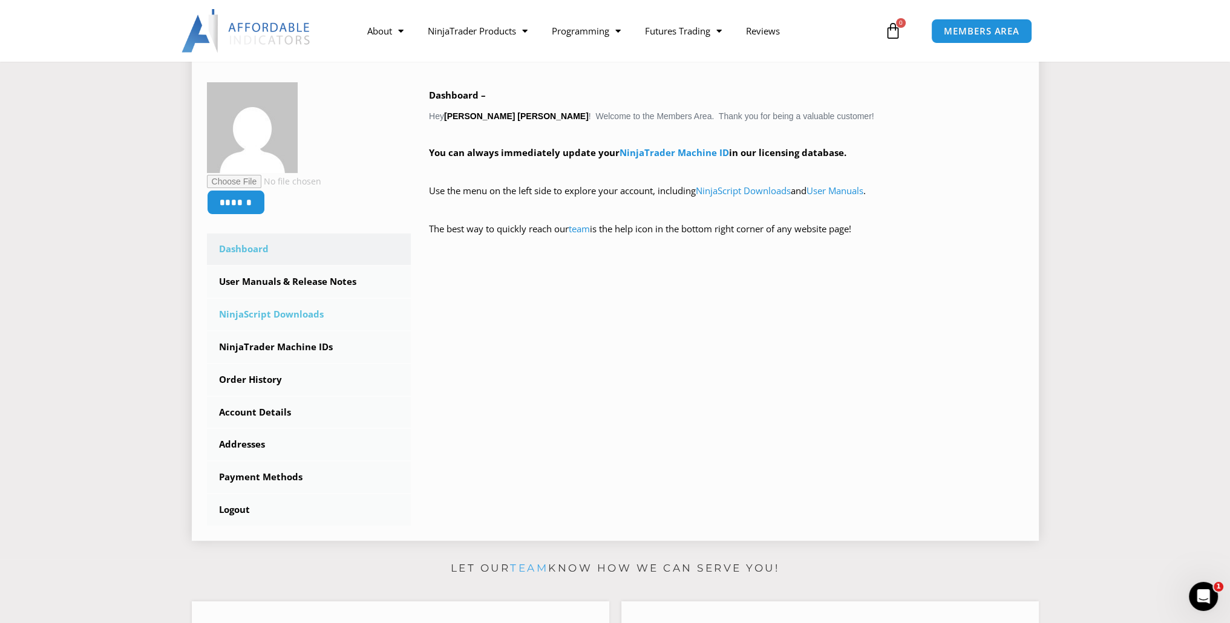
click at [270, 312] on link "NinjaScript Downloads" at bounding box center [309, 314] width 204 height 31
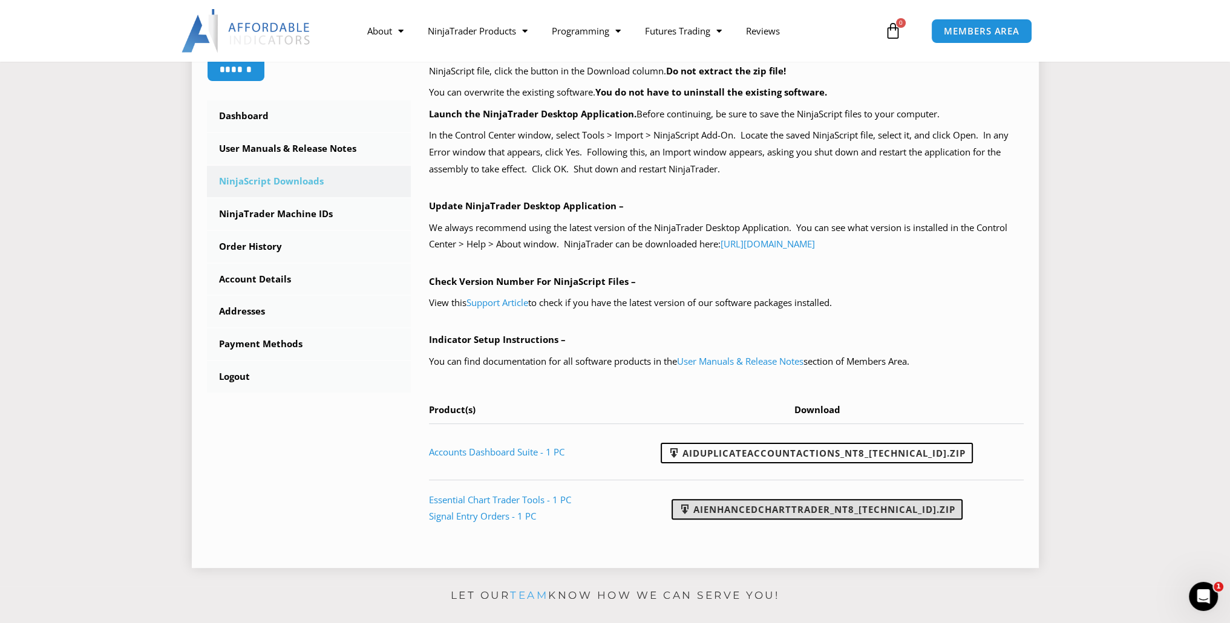
click at [754, 509] on link "AIEnhancedChartTrader_NT8_[TECHNICAL_ID].zip" at bounding box center [816, 509] width 291 height 21
